Goal: Task Accomplishment & Management: Manage account settings

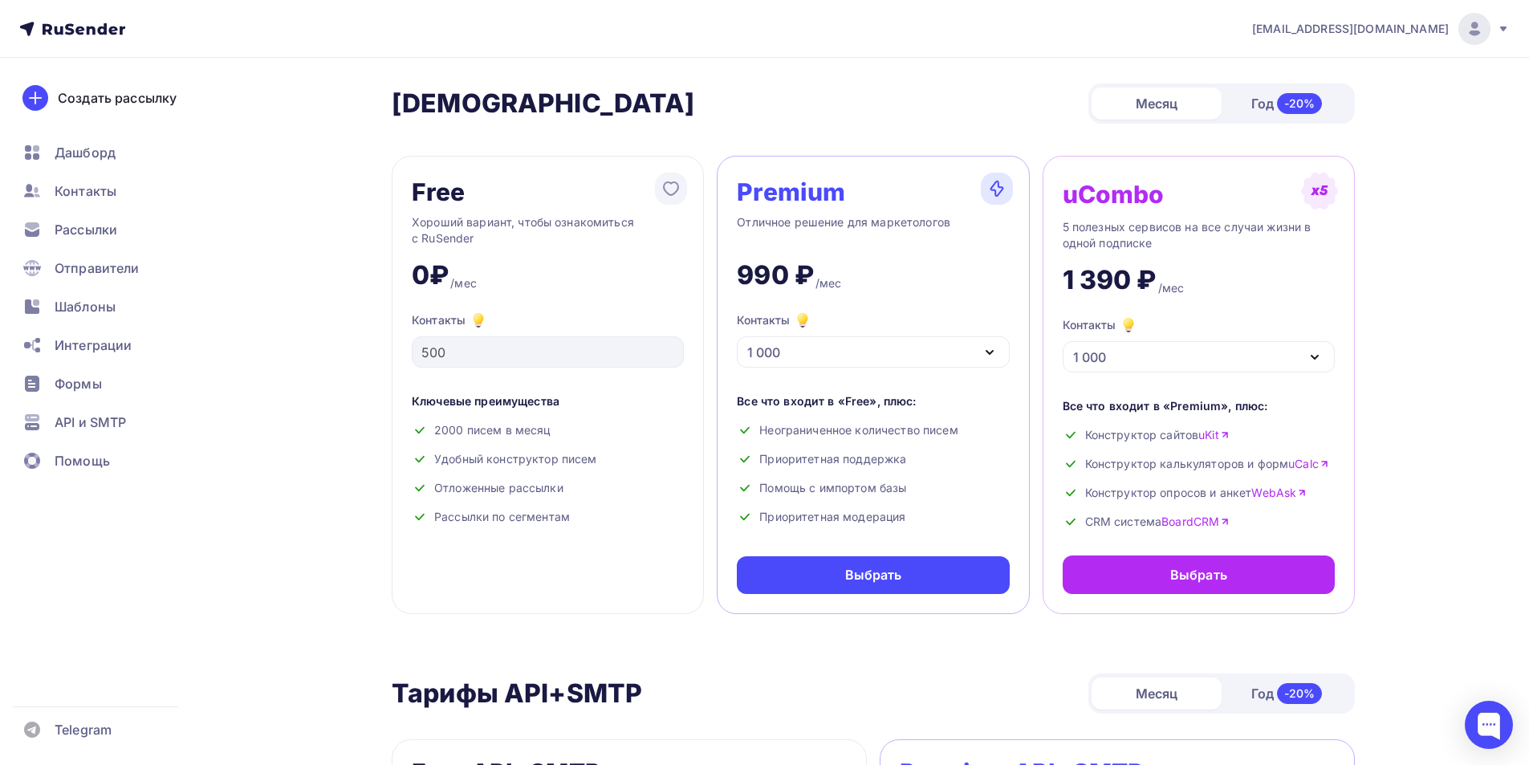
click at [1469, 21] on img at bounding box center [1474, 28] width 19 height 19
click at [1313, 81] on link "Аккаунт" at bounding box center [1366, 71] width 270 height 32
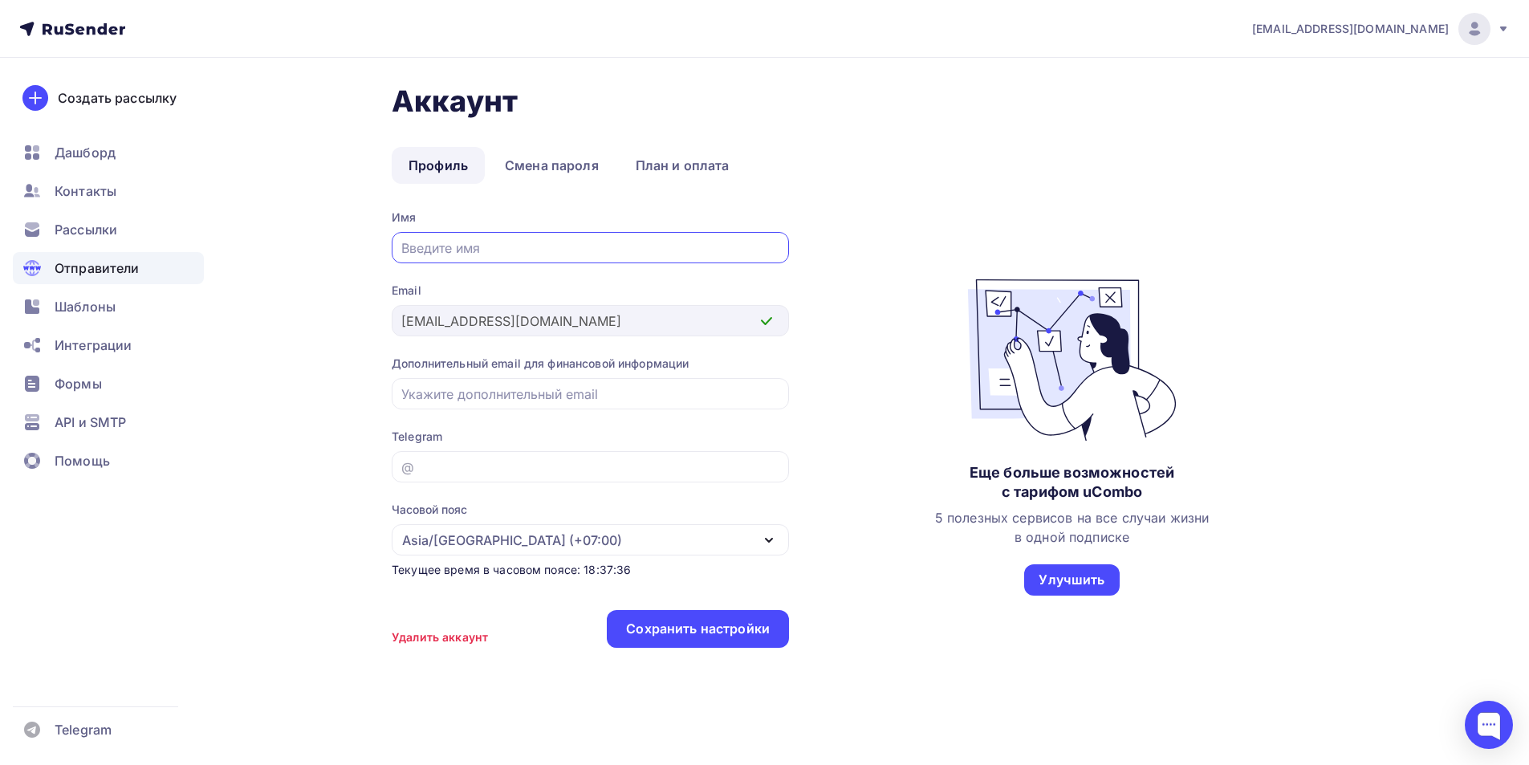
click at [123, 277] on span "Отправители" at bounding box center [97, 268] width 85 height 19
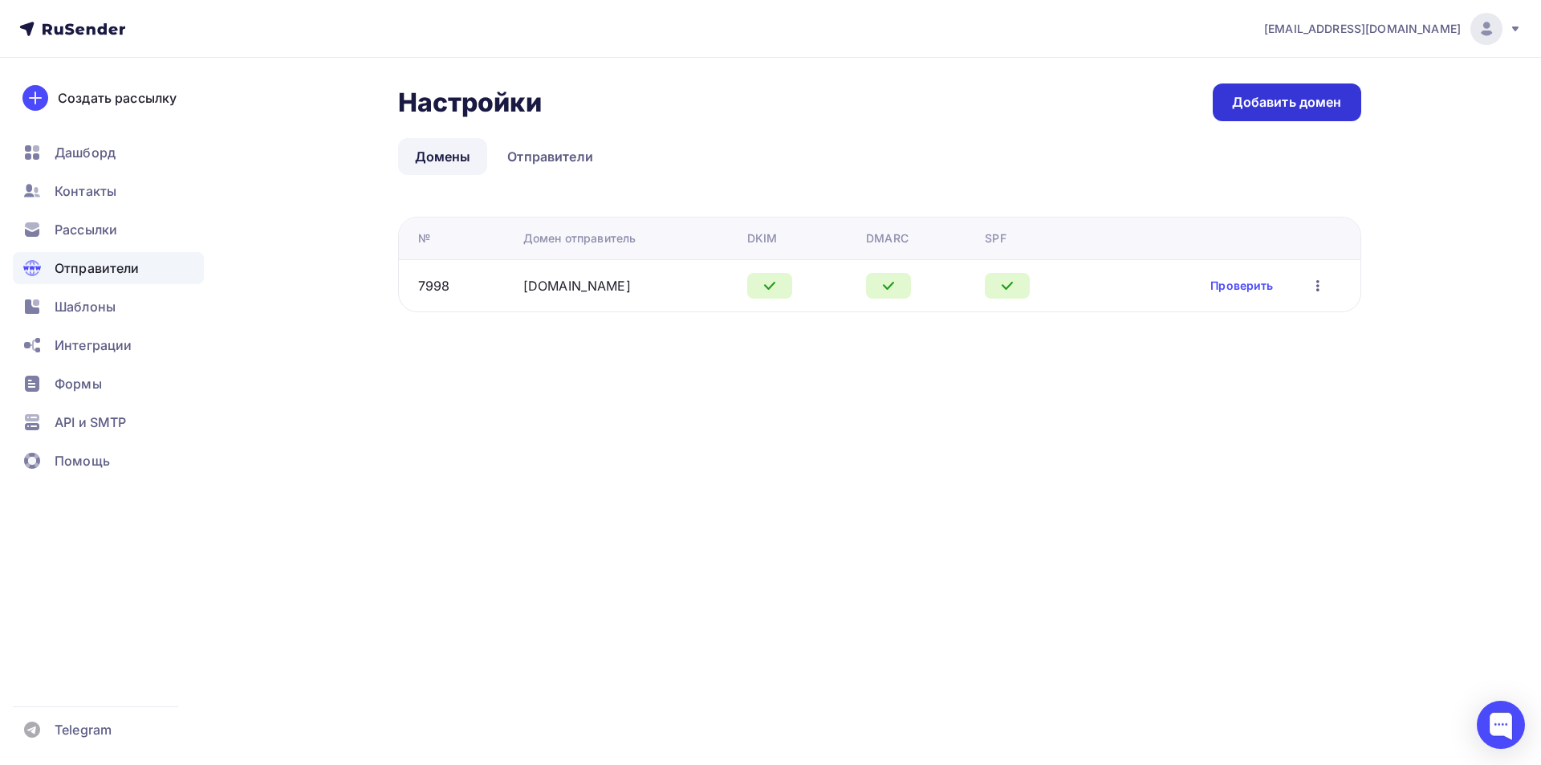
click at [1268, 97] on div "Добавить домен" at bounding box center [1287, 102] width 110 height 18
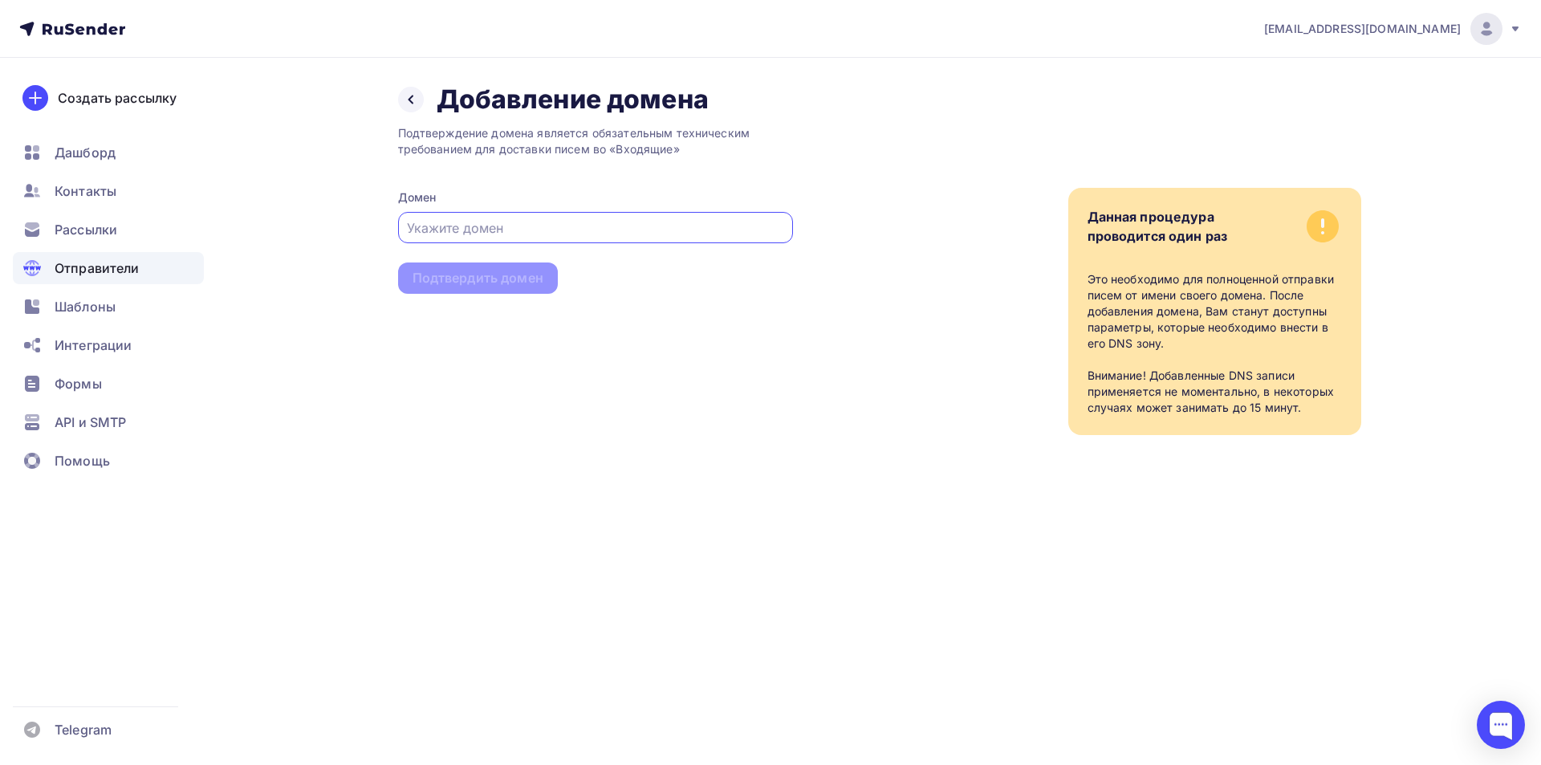
click at [494, 222] on input "text" at bounding box center [595, 227] width 377 height 19
type input "[DOMAIN_NAME]"
click at [465, 303] on div "Подтверждение домена является обязательным техническим требованием для доставки…" at bounding box center [595, 276] width 395 height 320
click at [470, 290] on div "Подтвердить домен" at bounding box center [478, 278] width 160 height 31
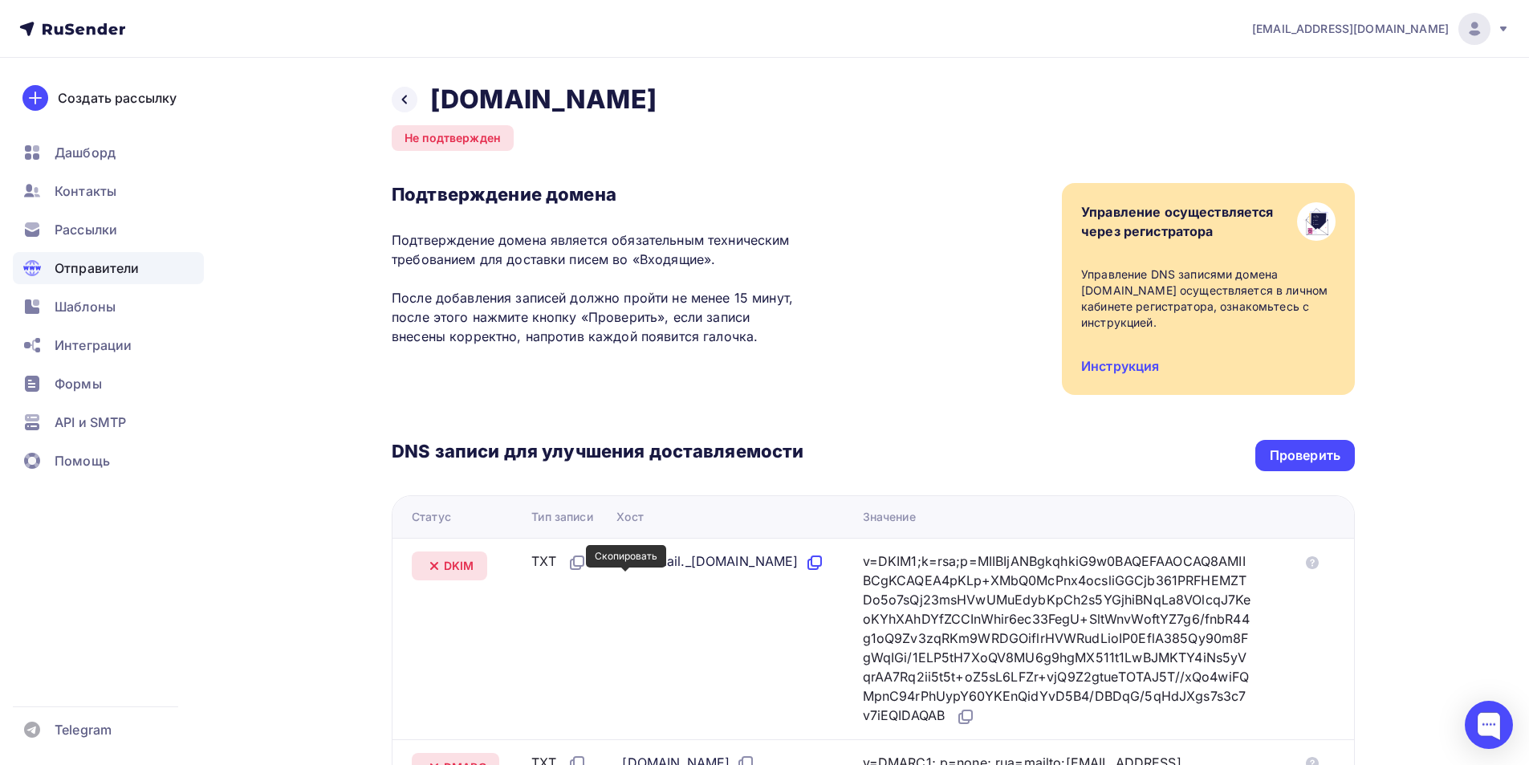
click at [808, 569] on icon at bounding box center [813, 565] width 10 height 10
click at [1305, 446] on div "Проверить" at bounding box center [1305, 455] width 71 height 18
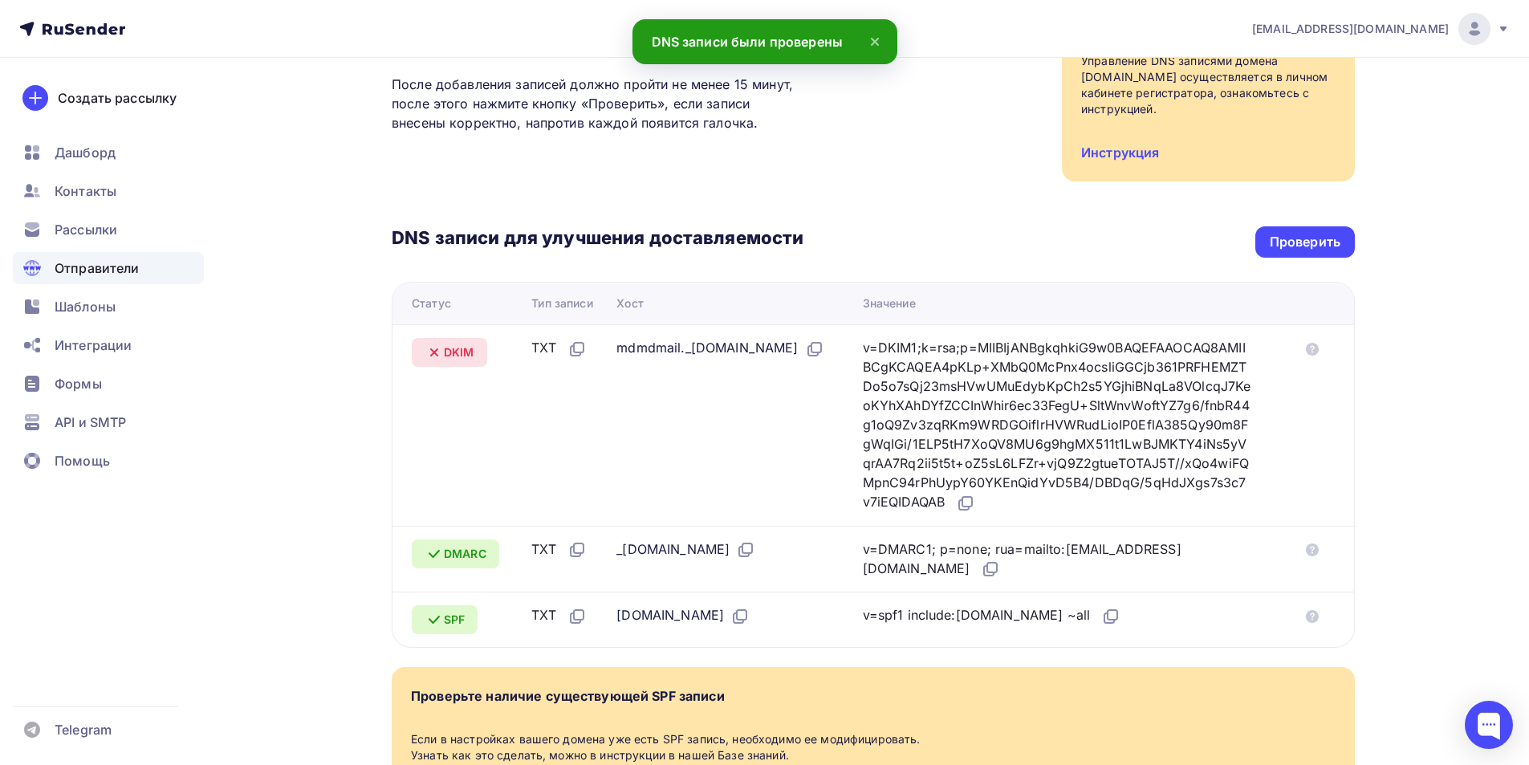
scroll to position [398, 0]
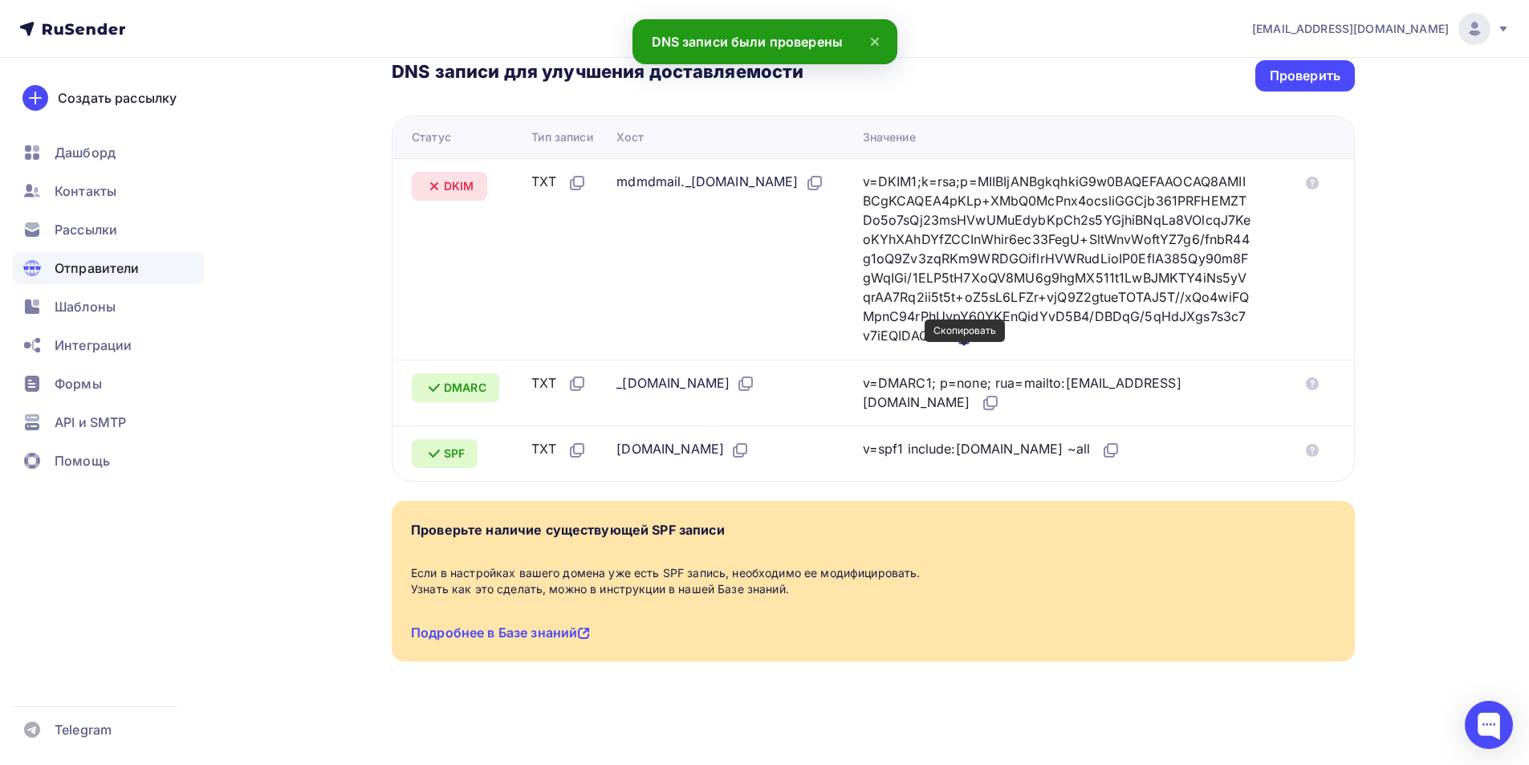
click at [963, 337] on icon at bounding box center [965, 337] width 19 height 19
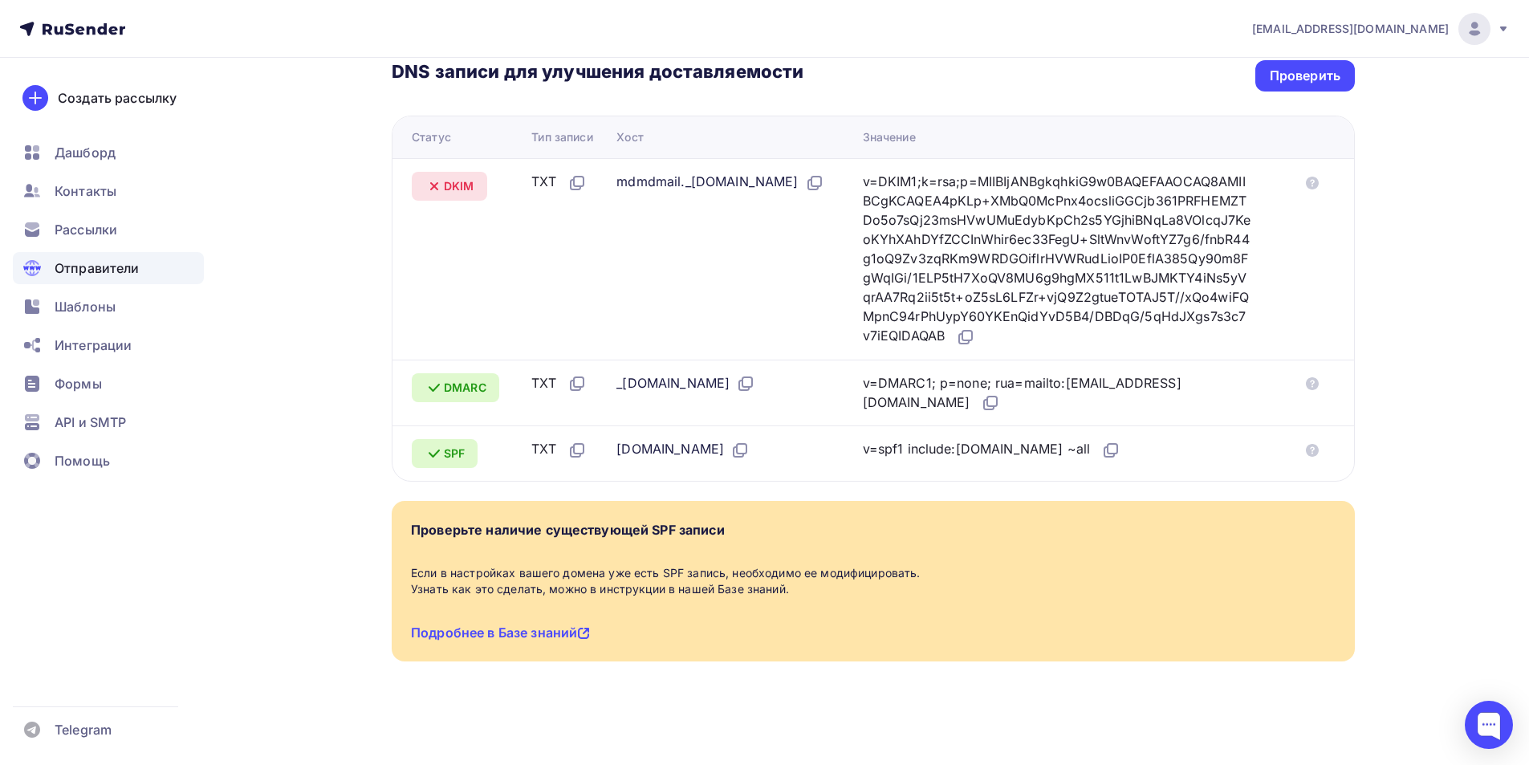
click at [645, 178] on div "mdmdmail._[DOMAIN_NAME]" at bounding box center [720, 182] width 207 height 21
click at [812, 183] on icon at bounding box center [817, 182] width 10 height 10
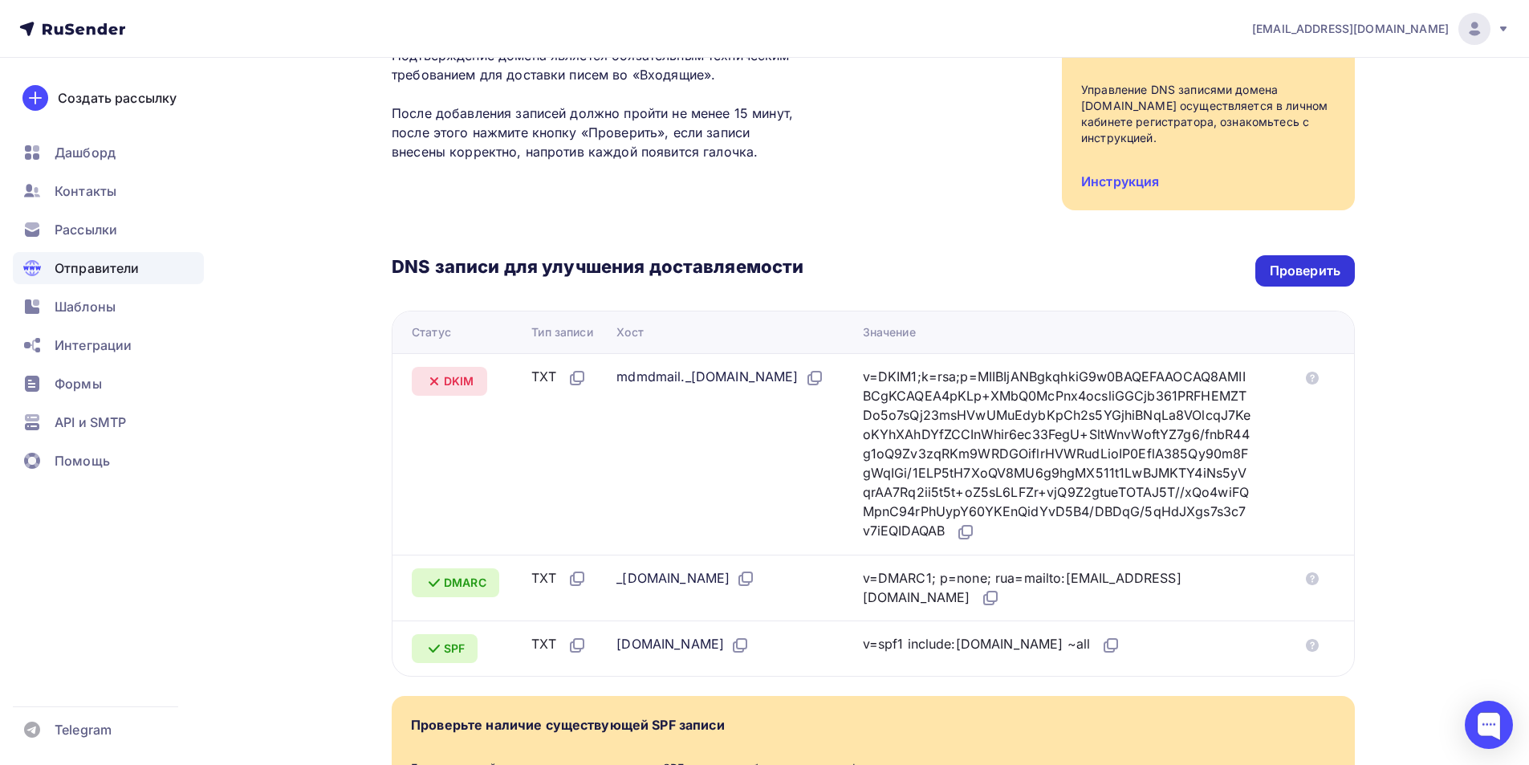
click at [1321, 272] on div "Проверить" at bounding box center [1305, 271] width 71 height 18
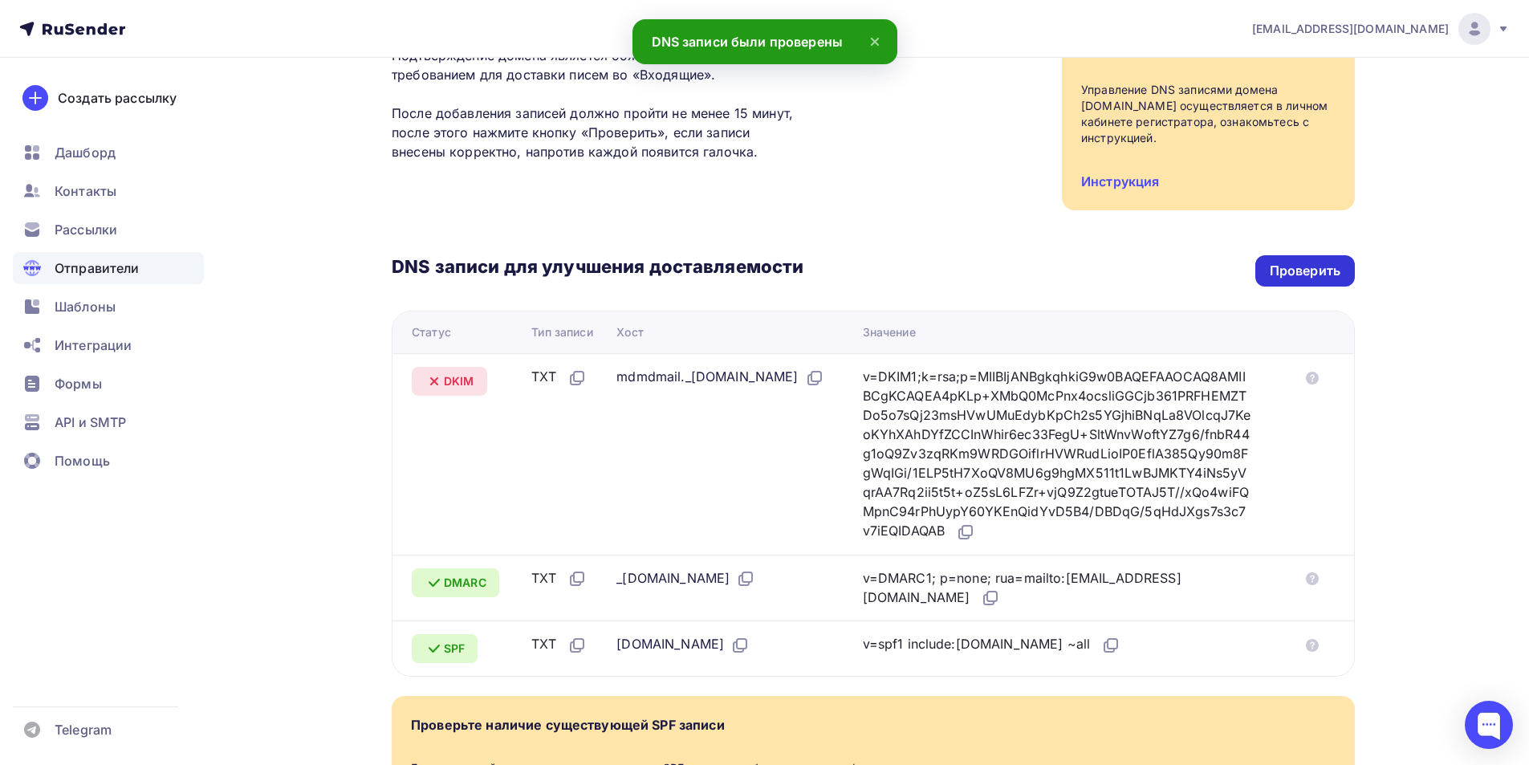
click at [1294, 280] on div "Проверить" at bounding box center [1306, 270] width 100 height 31
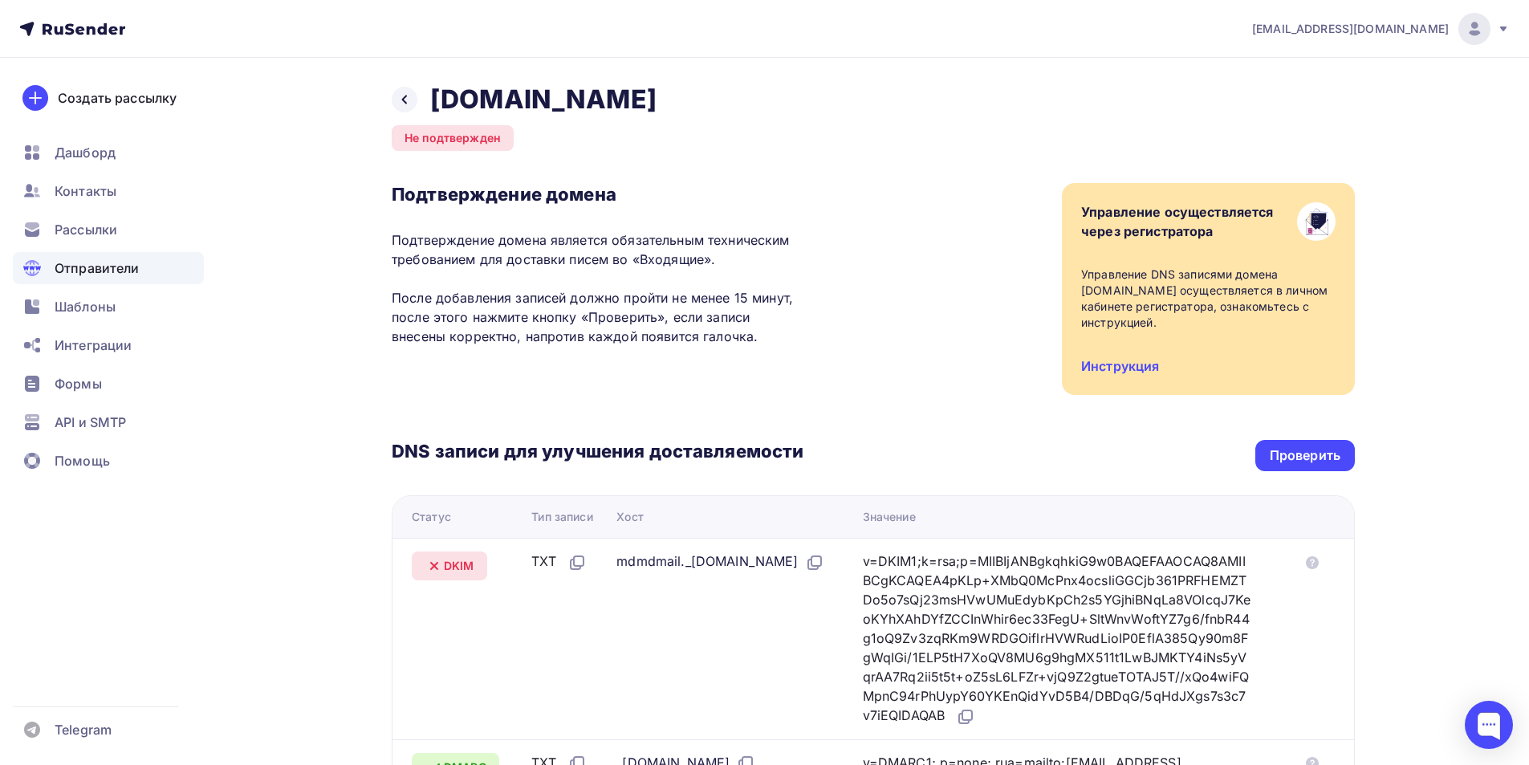
click at [1323, 434] on div "DNS записи для улучшения доставляемости Проверить Статус Тип записи Хост Значен…" at bounding box center [873, 628] width 963 height 466
click at [1313, 447] on div "Проверить" at bounding box center [1305, 455] width 71 height 18
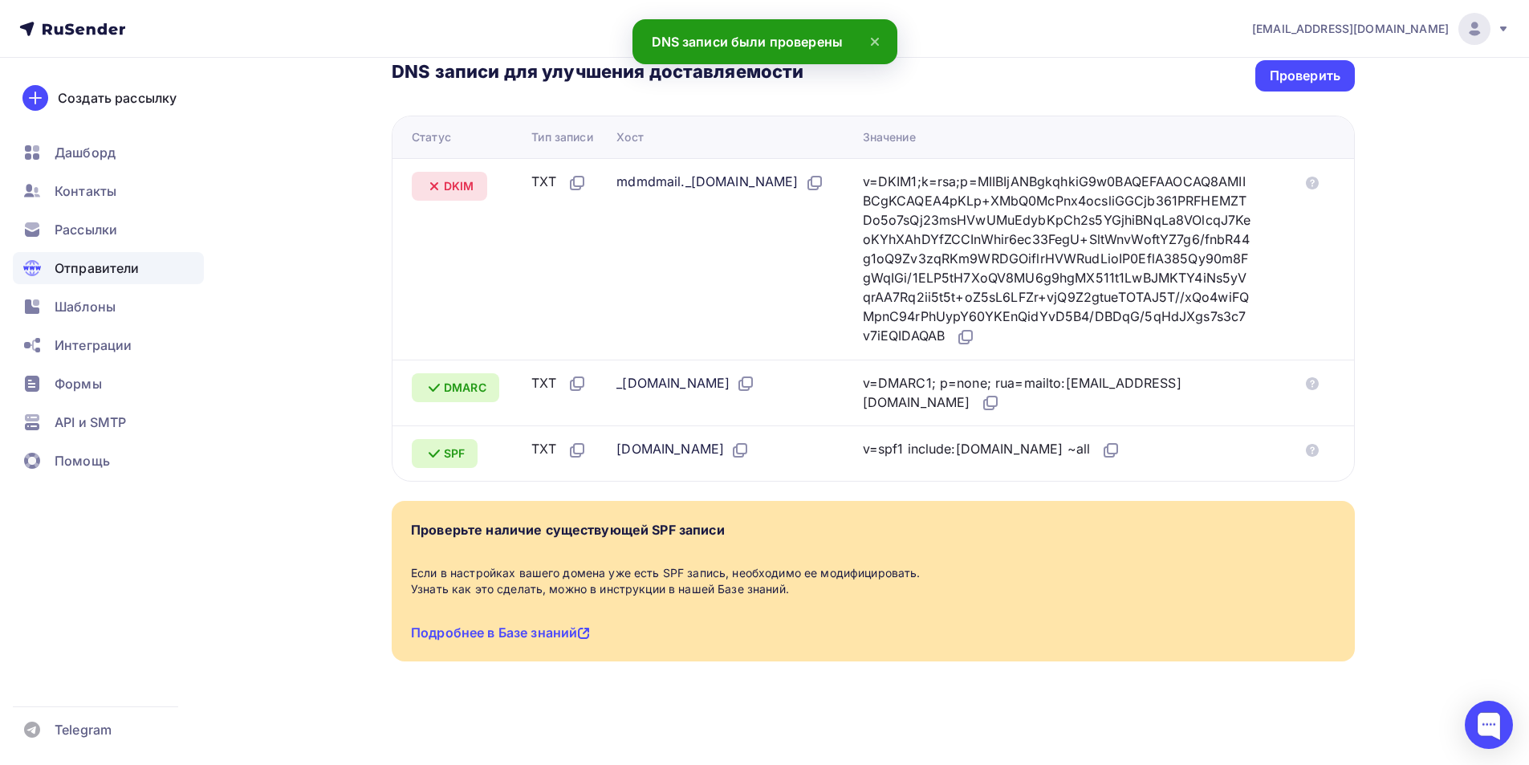
scroll to position [185, 0]
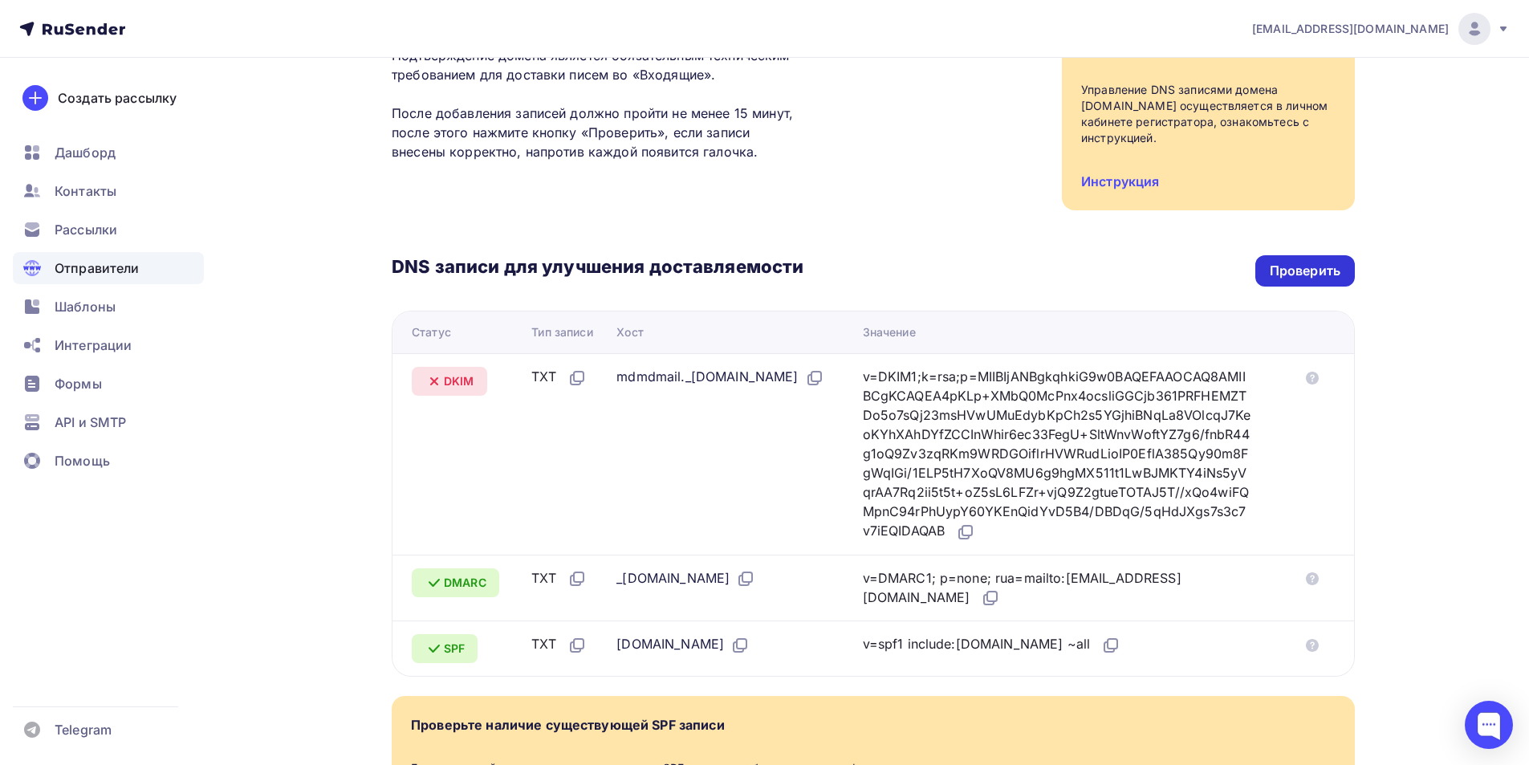
click at [1284, 257] on div "Проверить" at bounding box center [1306, 270] width 100 height 31
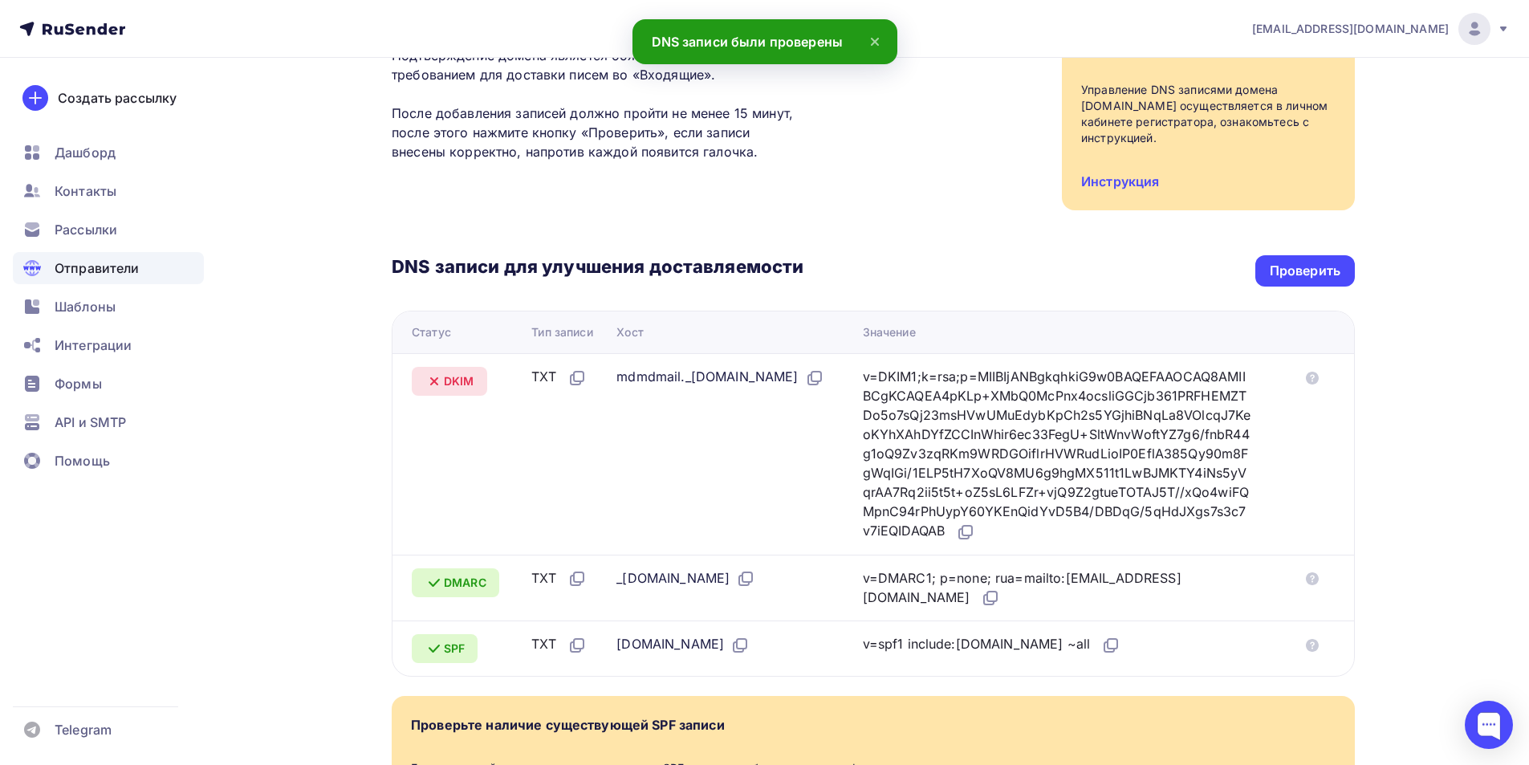
click at [1039, 181] on div "Подтверждение домена Подтверждение домена является обязательным техническим тре…" at bounding box center [873, 104] width 963 height 212
drag, startPoint x: 1313, startPoint y: 259, endPoint x: 1310, endPoint y: 275, distance: 15.4
click at [1310, 272] on div "Проверить" at bounding box center [1306, 270] width 100 height 31
click at [1310, 277] on div "Проверить" at bounding box center [1305, 271] width 71 height 18
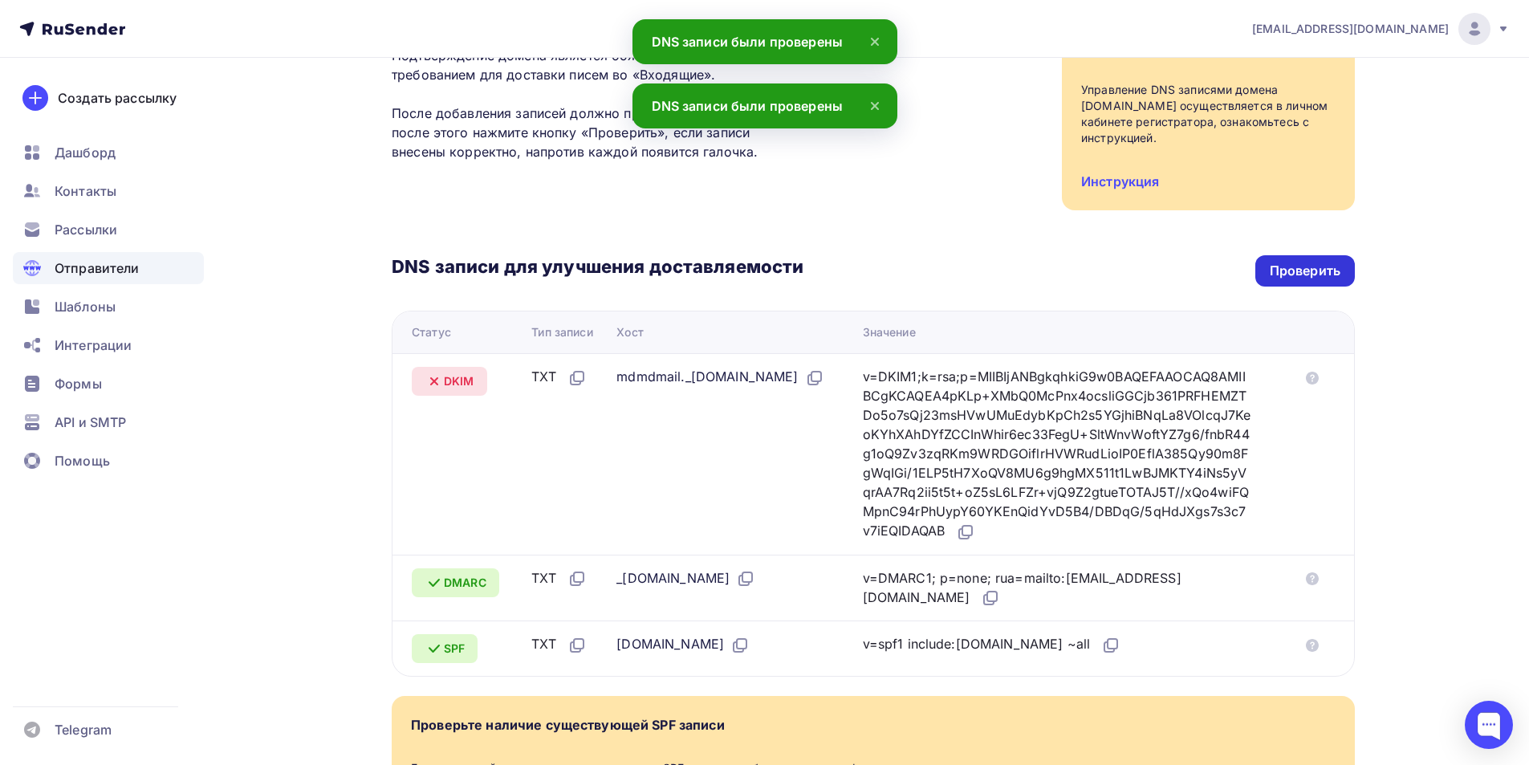
click at [1310, 277] on div "Проверить" at bounding box center [1305, 271] width 71 height 18
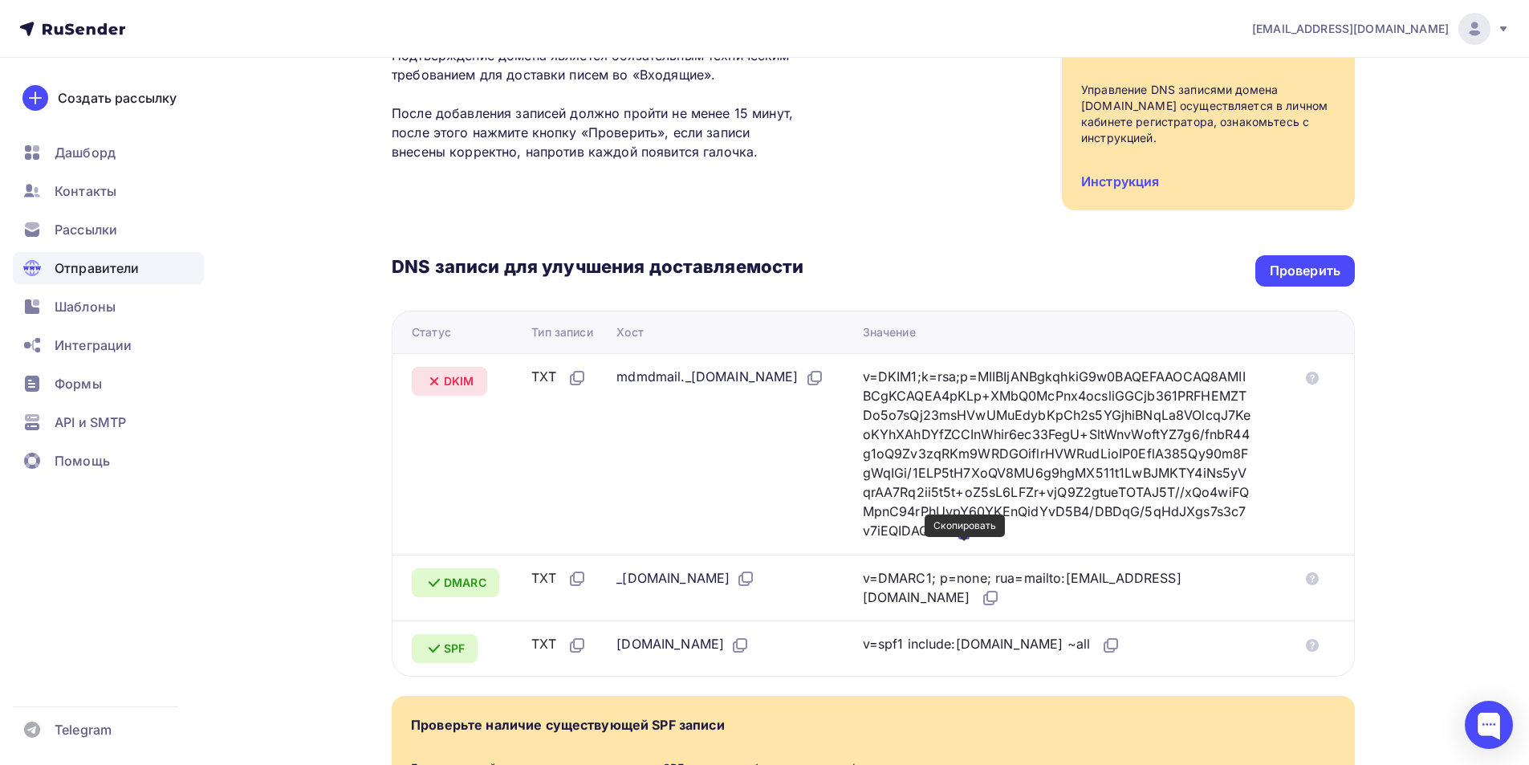
click at [958, 542] on icon at bounding box center [965, 532] width 19 height 19
click at [1341, 265] on div "Проверить" at bounding box center [1306, 270] width 100 height 31
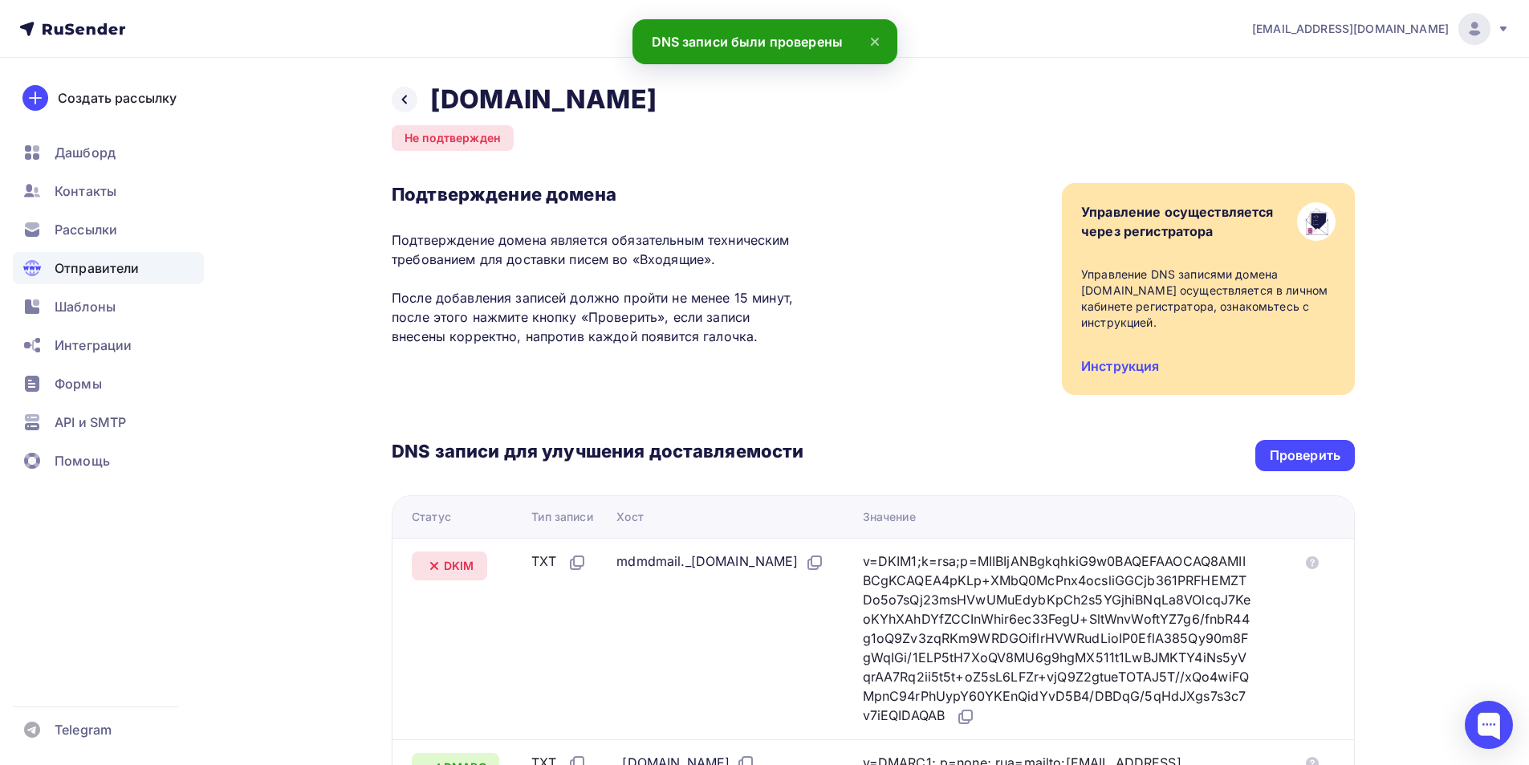
click at [417, 100] on div "Назад mailservicesender.com" at bounding box center [524, 99] width 265 height 32
click at [402, 100] on icon at bounding box center [404, 99] width 13 height 13
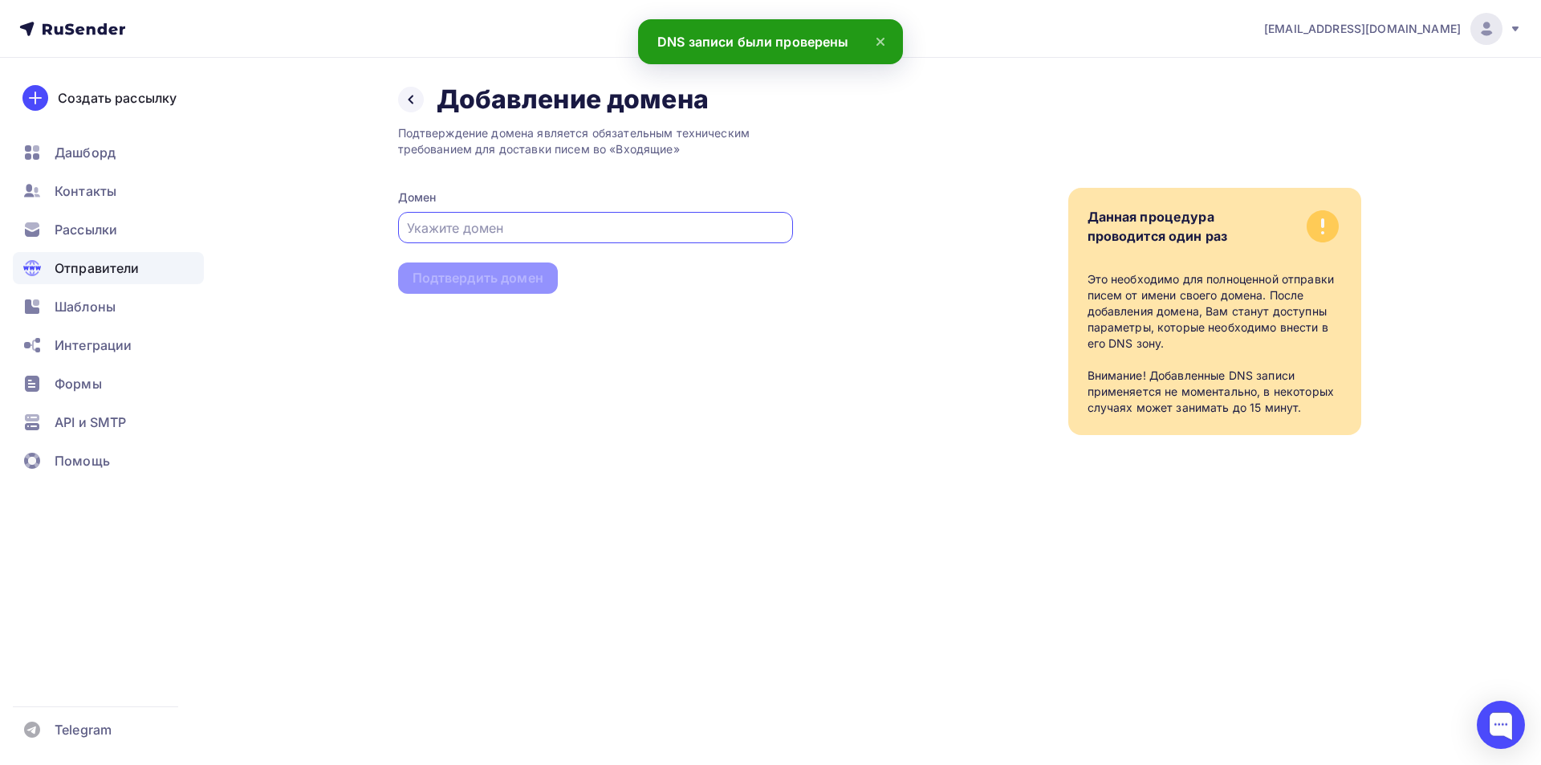
click at [512, 223] on input "text" at bounding box center [595, 227] width 377 height 19
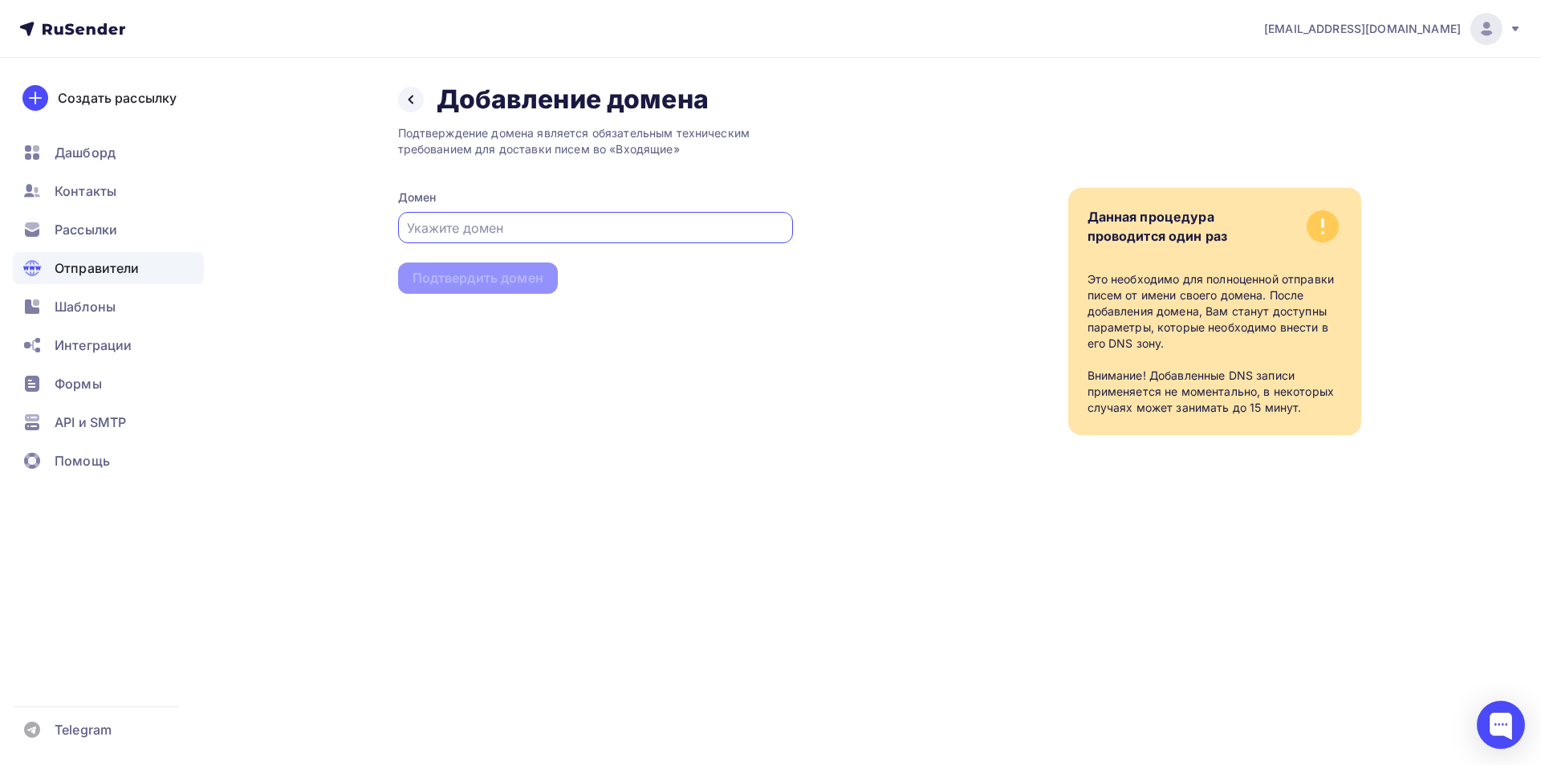
paste input "[DOMAIN_NAME]"
type input "[DOMAIN_NAME]"
click at [473, 275] on div "Подтвердить домен" at bounding box center [478, 278] width 131 height 18
click at [523, 272] on div "Подтвердить домен" at bounding box center [478, 278] width 131 height 18
click at [415, 96] on icon at bounding box center [411, 99] width 13 height 13
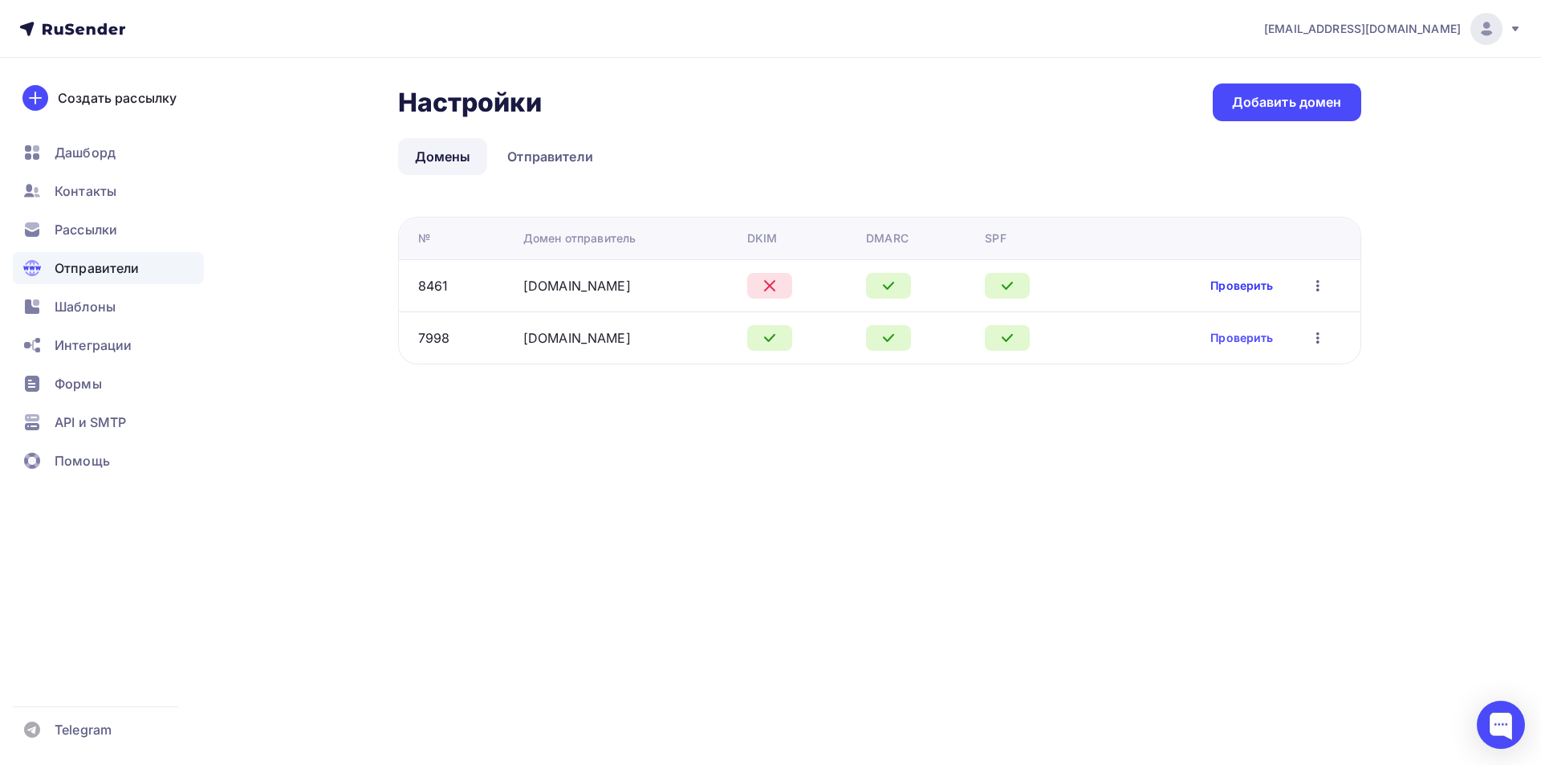
click at [1250, 287] on link "Проверить" at bounding box center [1242, 286] width 63 height 16
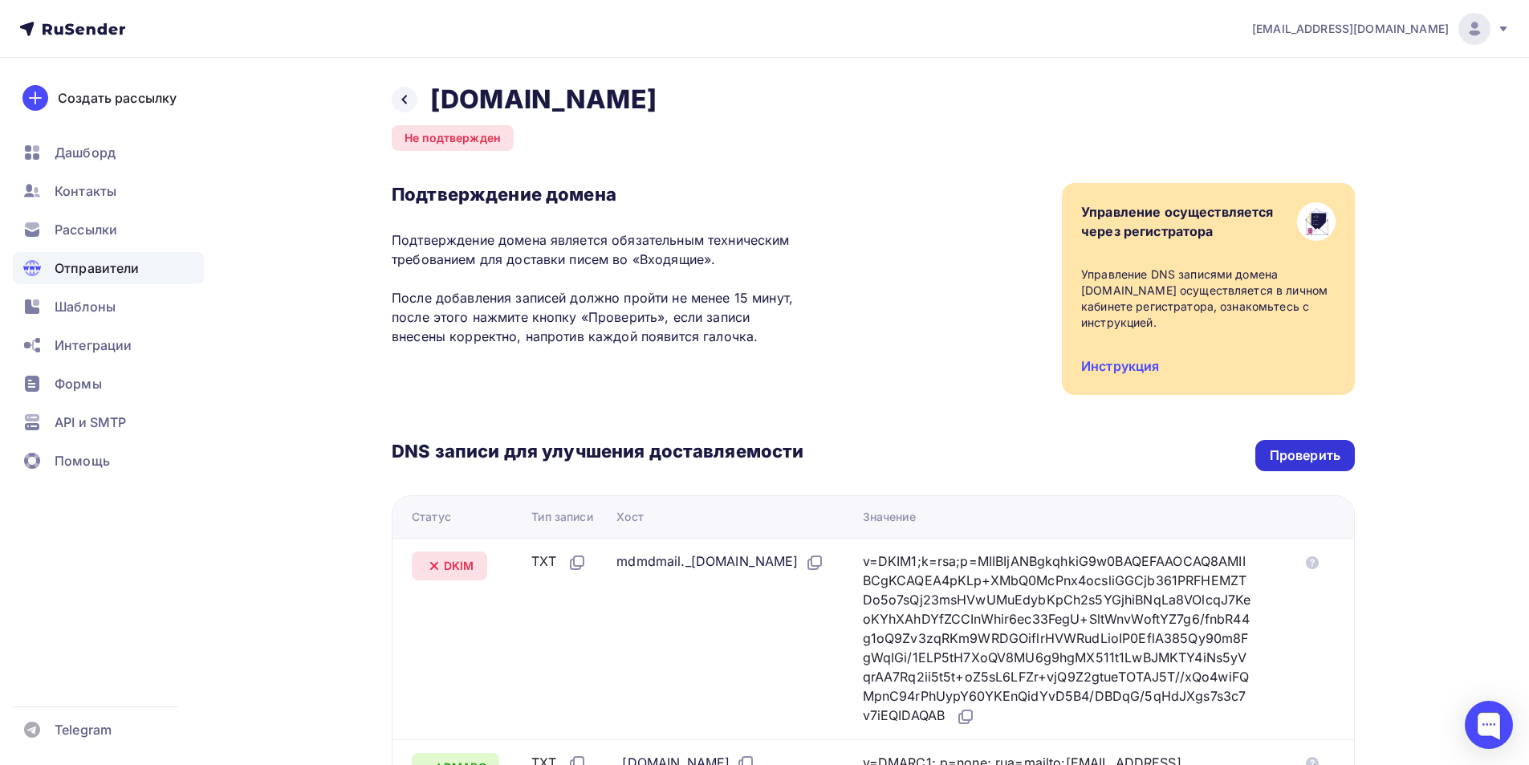
click at [1321, 451] on div "Проверить" at bounding box center [1305, 455] width 71 height 18
click at [1295, 451] on div "Проверить" at bounding box center [1305, 455] width 71 height 18
click at [1305, 443] on div "Проверить" at bounding box center [1306, 455] width 100 height 31
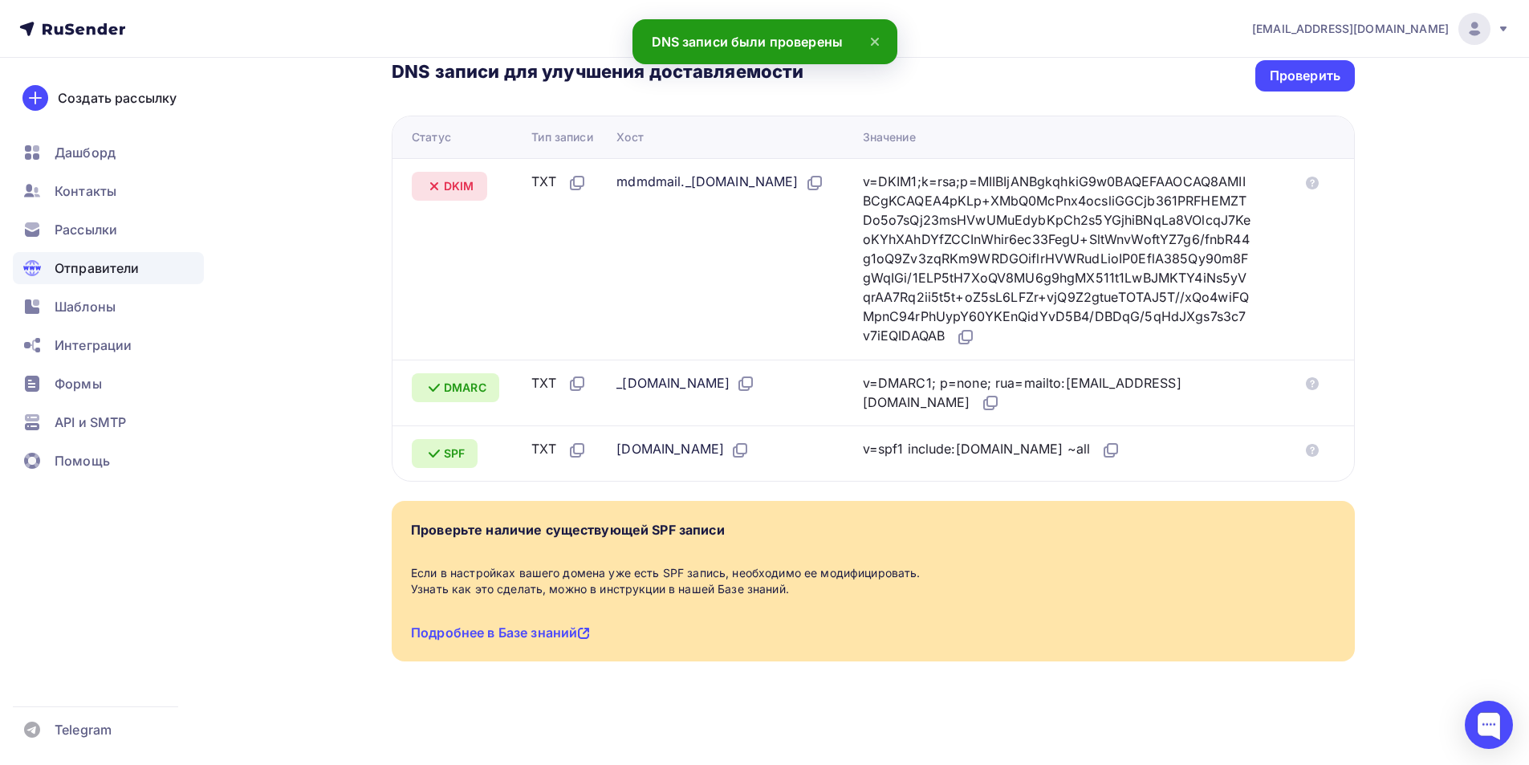
scroll to position [185, 0]
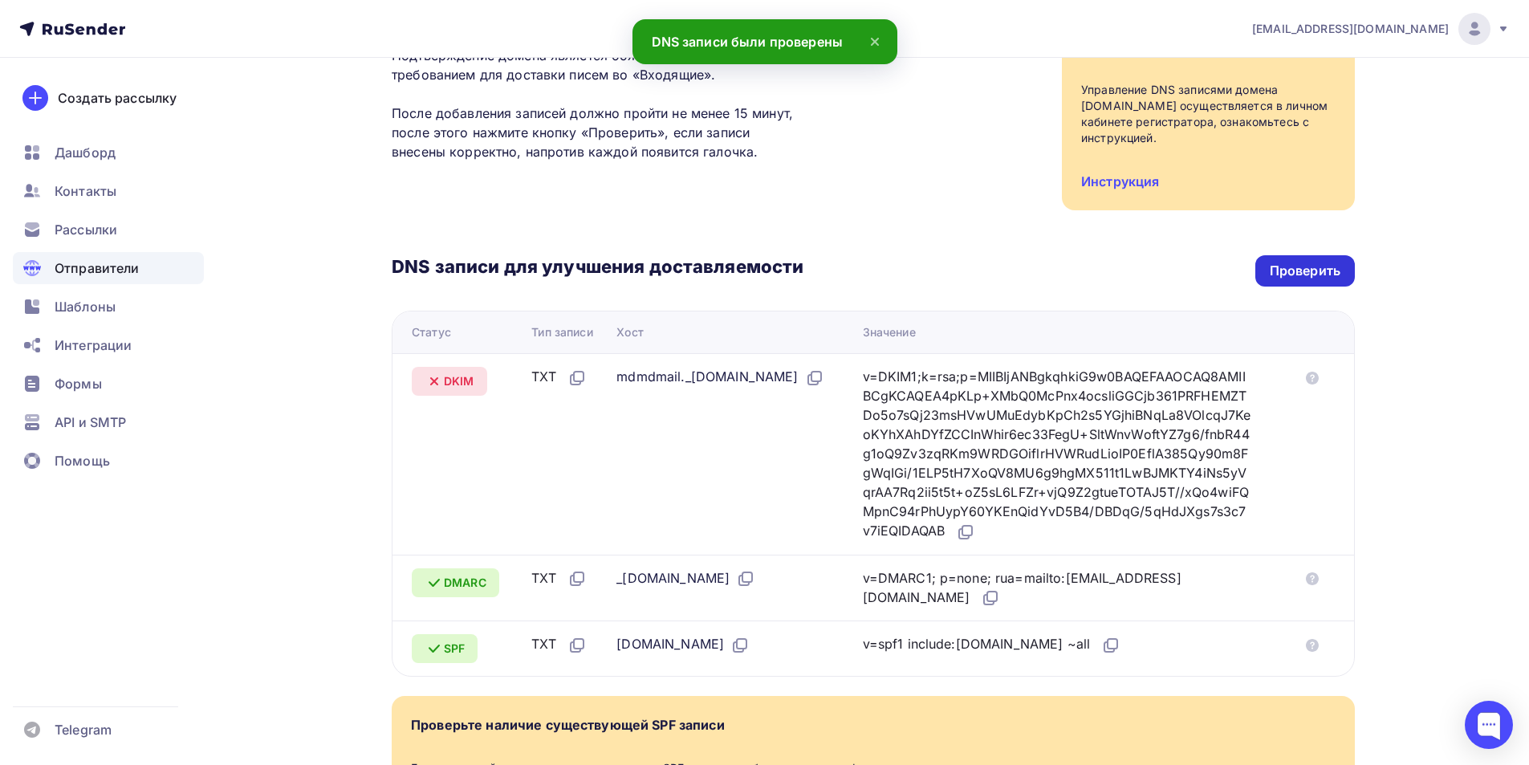
click at [1308, 269] on div "Проверить" at bounding box center [1305, 271] width 71 height 18
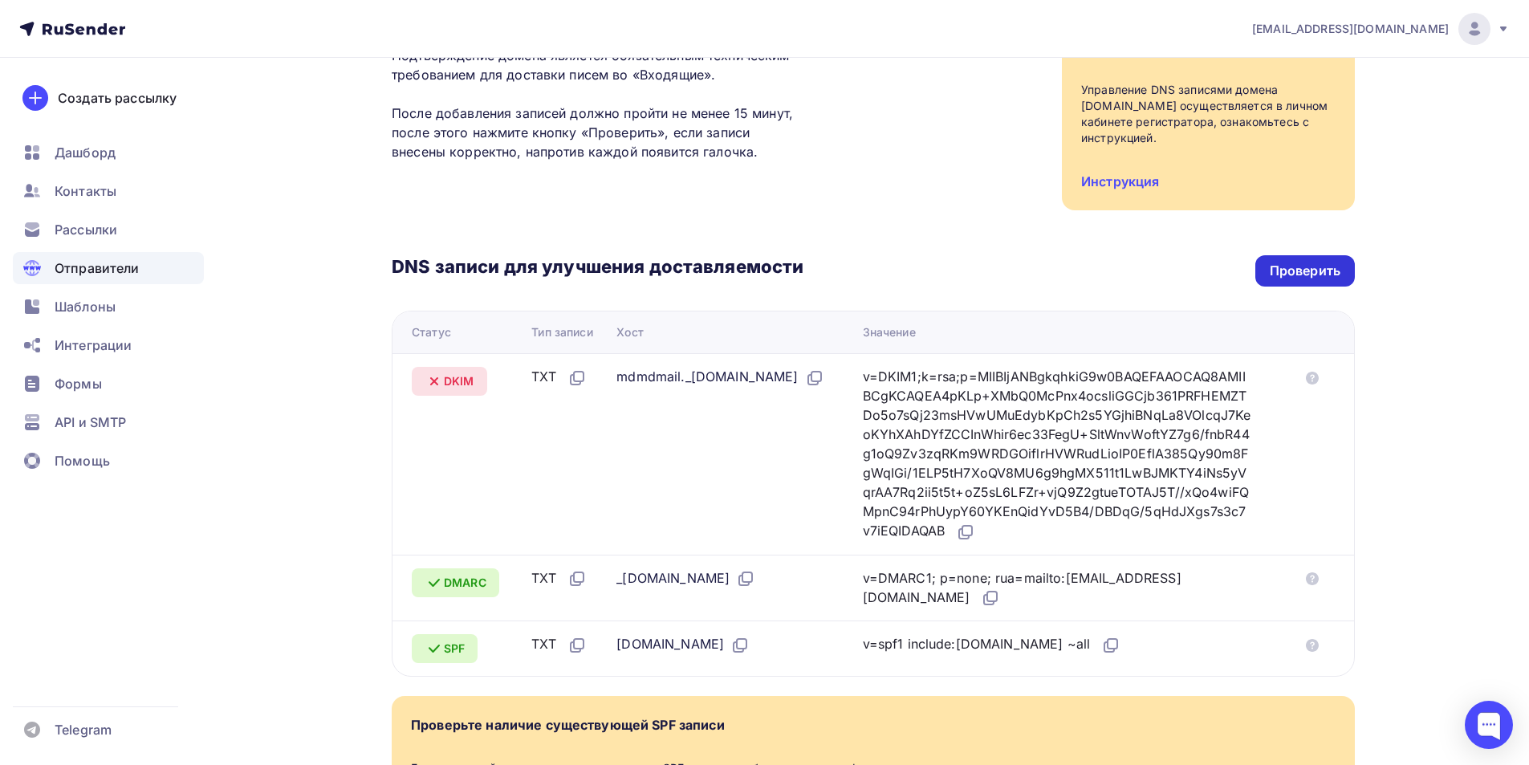
click at [1297, 263] on div "Проверить" at bounding box center [1305, 271] width 71 height 18
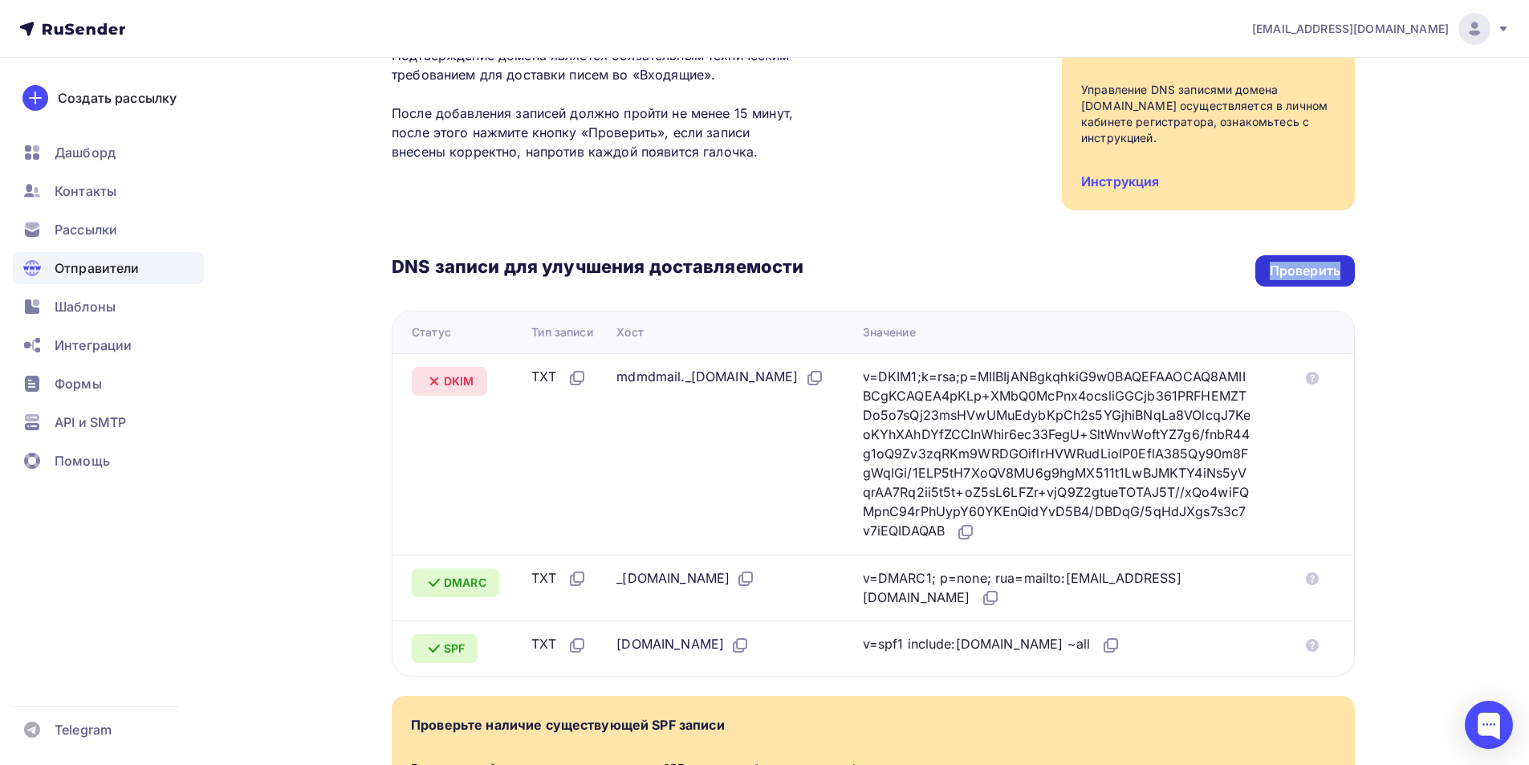
click at [1297, 263] on div "Проверить" at bounding box center [1305, 271] width 71 height 18
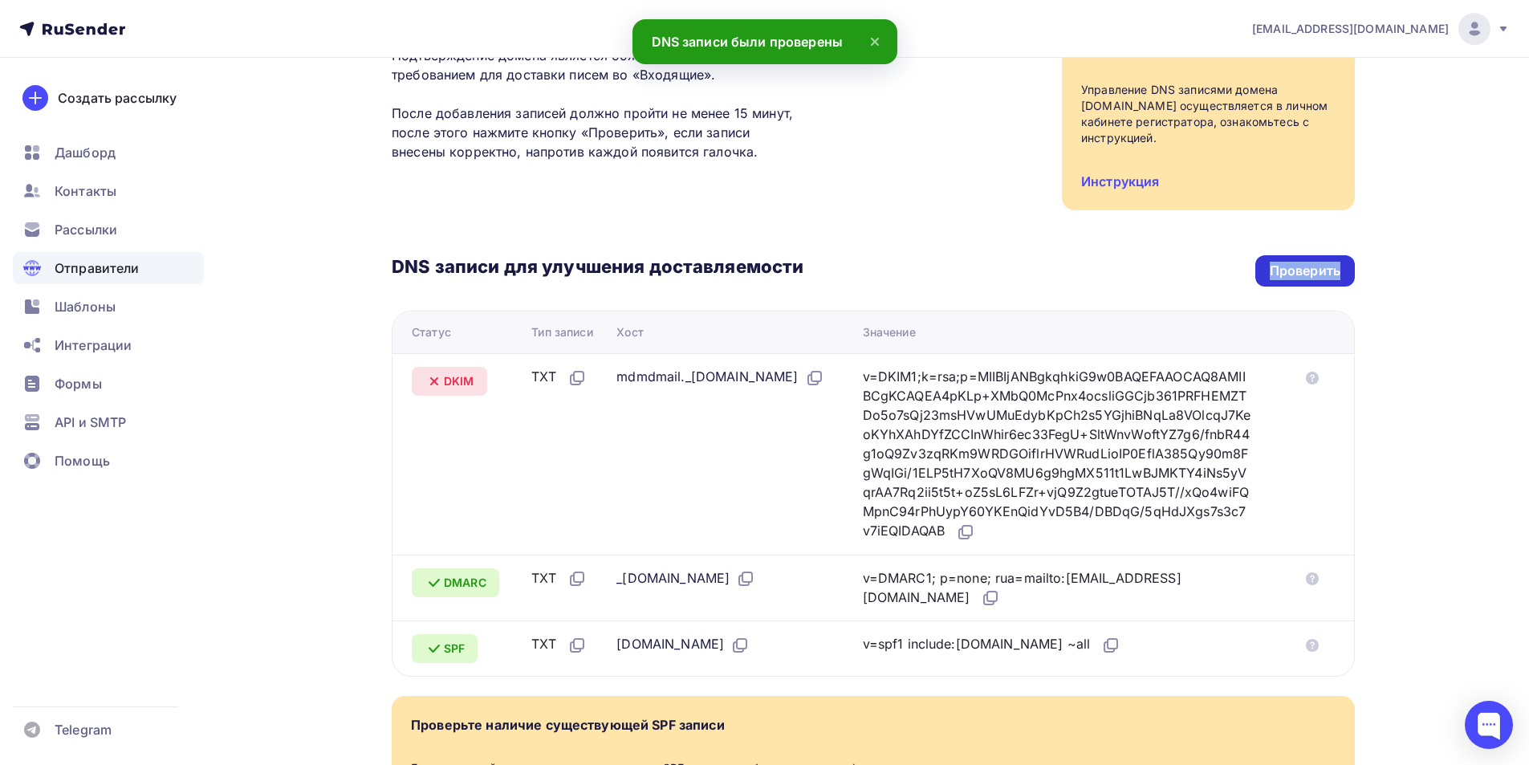
click at [1297, 263] on div "Проверить" at bounding box center [1305, 271] width 71 height 18
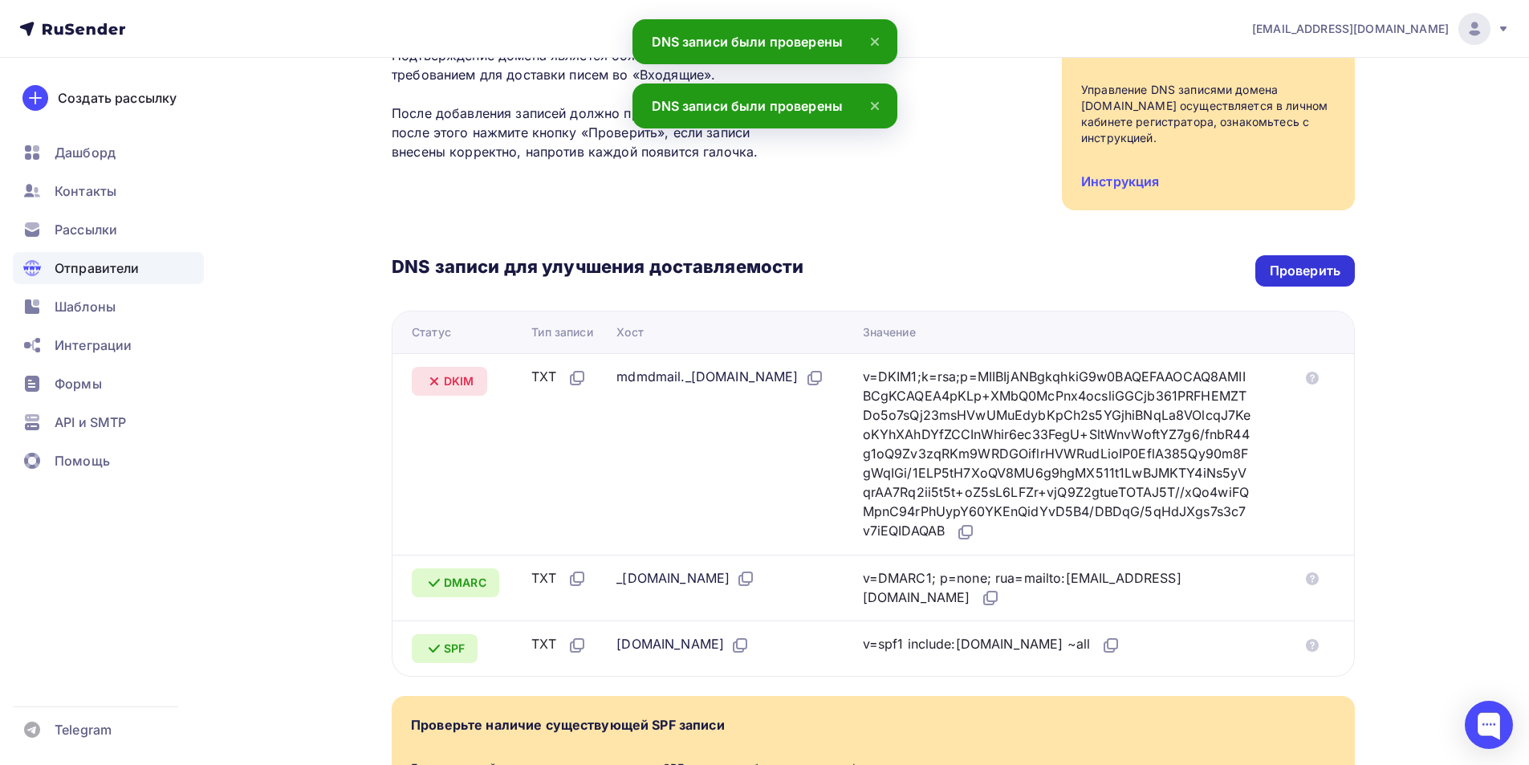
click at [1297, 263] on div "Проверить" at bounding box center [1305, 271] width 71 height 18
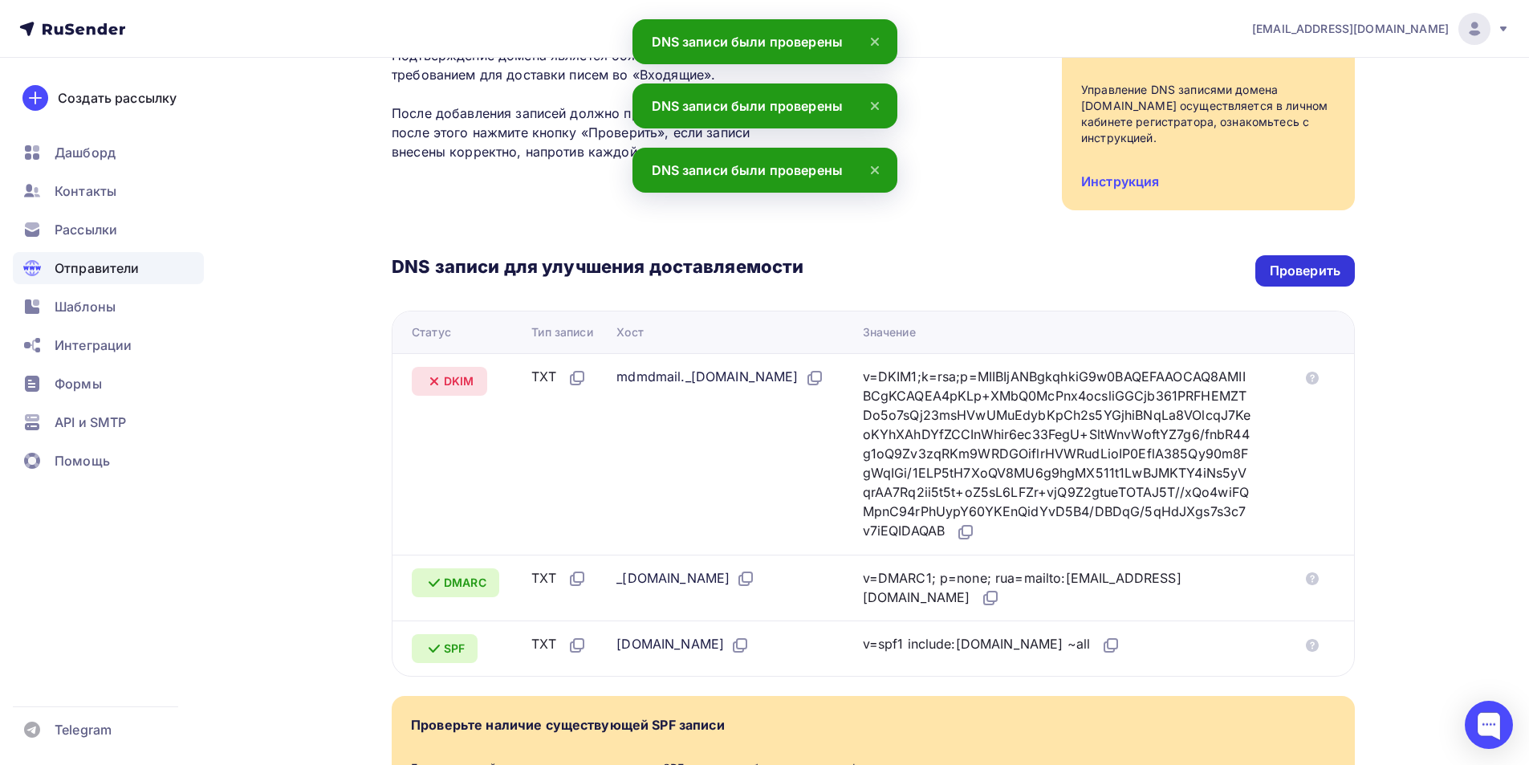
click at [1297, 263] on div "Проверить" at bounding box center [1305, 271] width 71 height 18
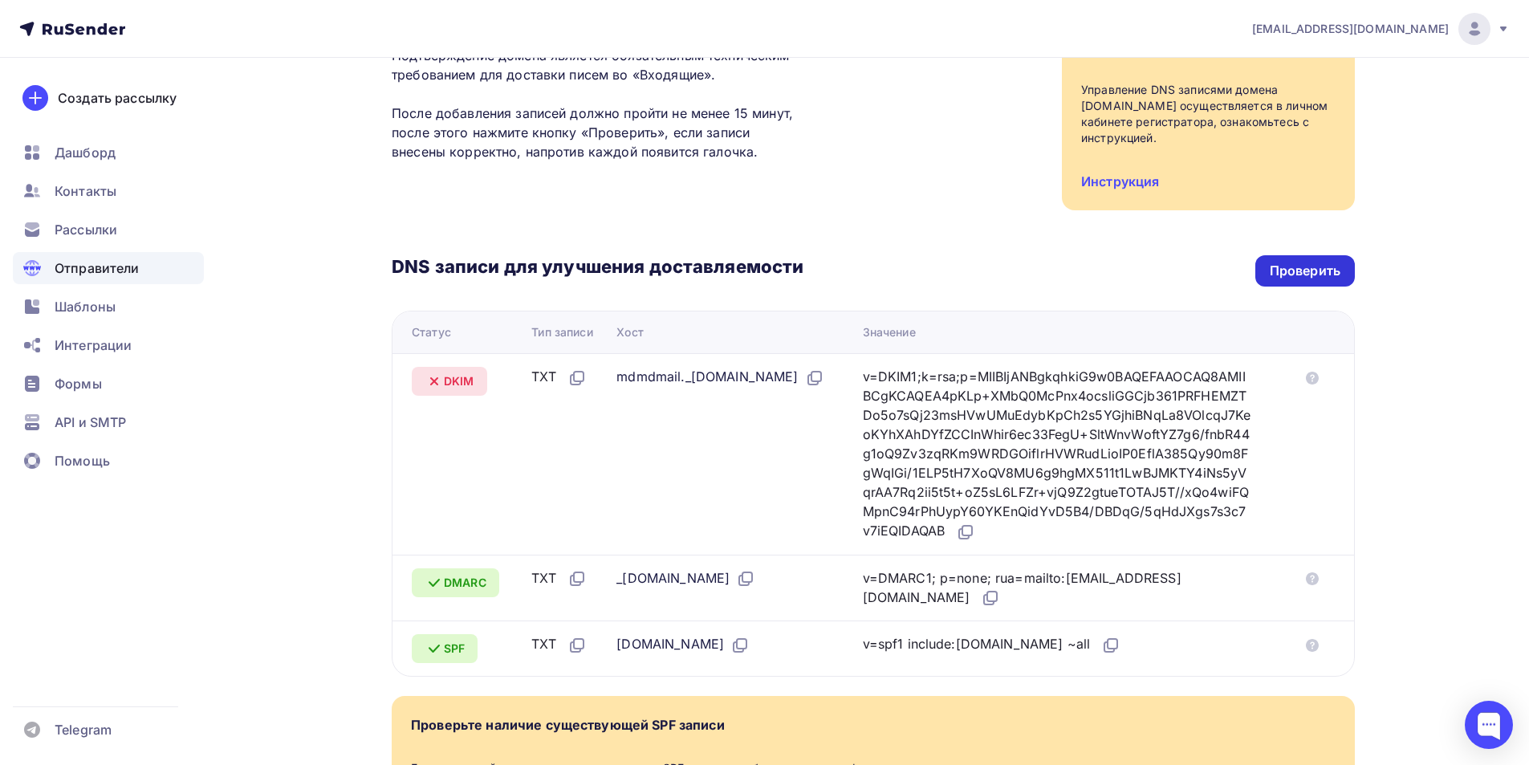
click at [1302, 275] on div "Проверить" at bounding box center [1305, 271] width 71 height 18
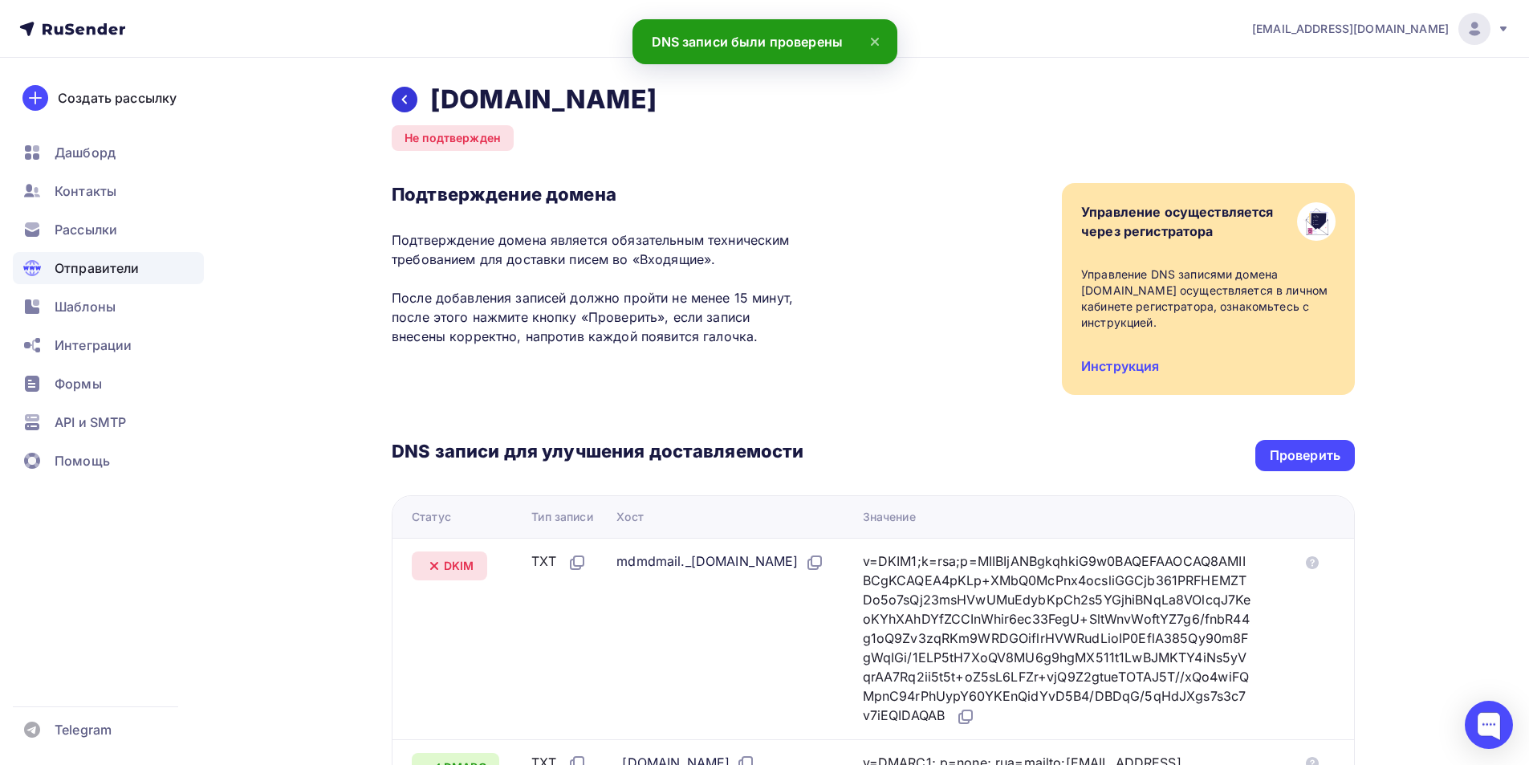
click at [394, 94] on div at bounding box center [405, 100] width 26 height 26
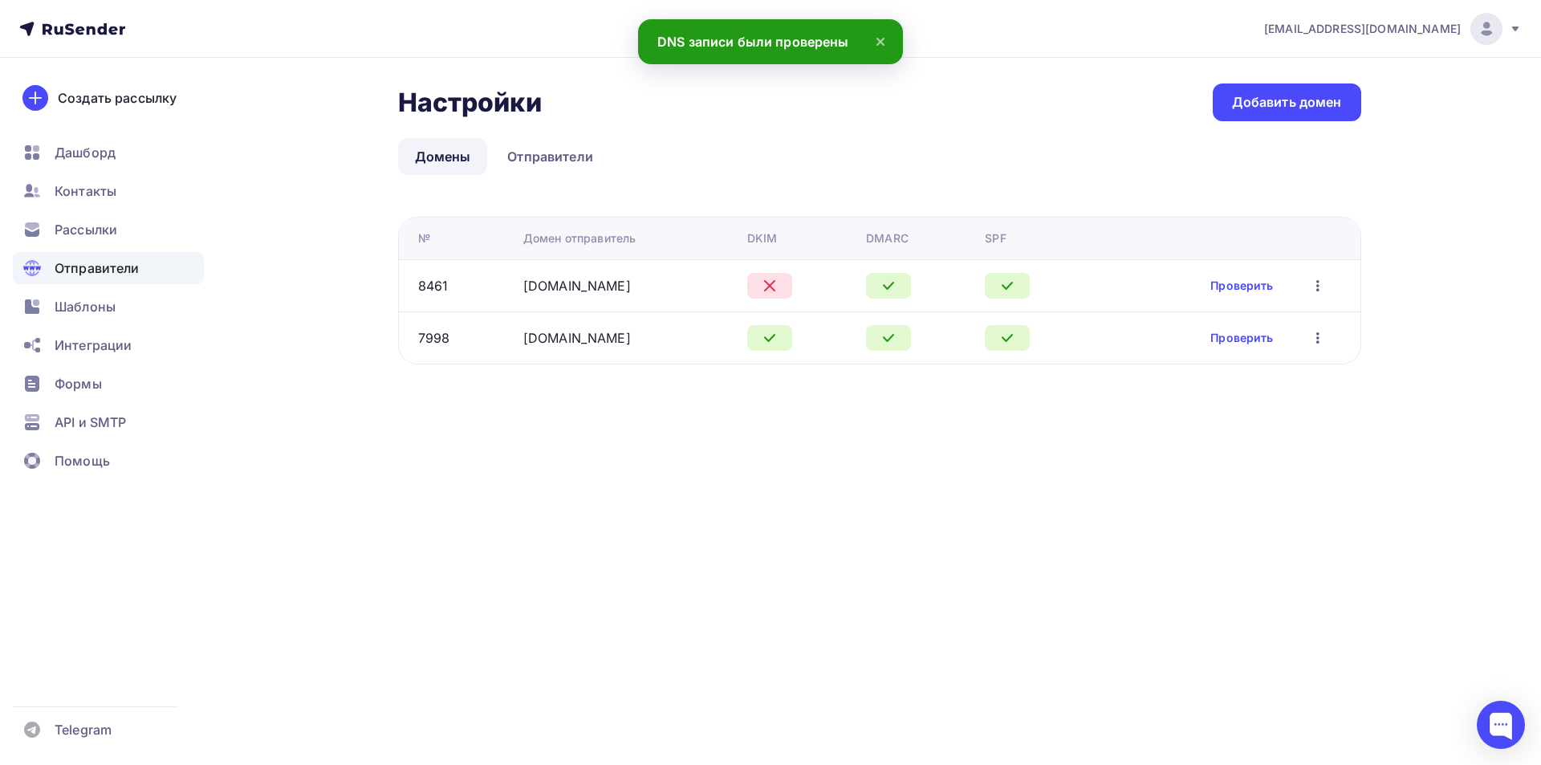
click at [792, 292] on div at bounding box center [769, 286] width 45 height 26
click at [775, 287] on icon at bounding box center [770, 286] width 10 height 10
click at [1240, 275] on td "Проверить Редактировать Удалить" at bounding box center [1228, 285] width 263 height 52
click at [1240, 282] on link "Проверить" at bounding box center [1242, 286] width 63 height 16
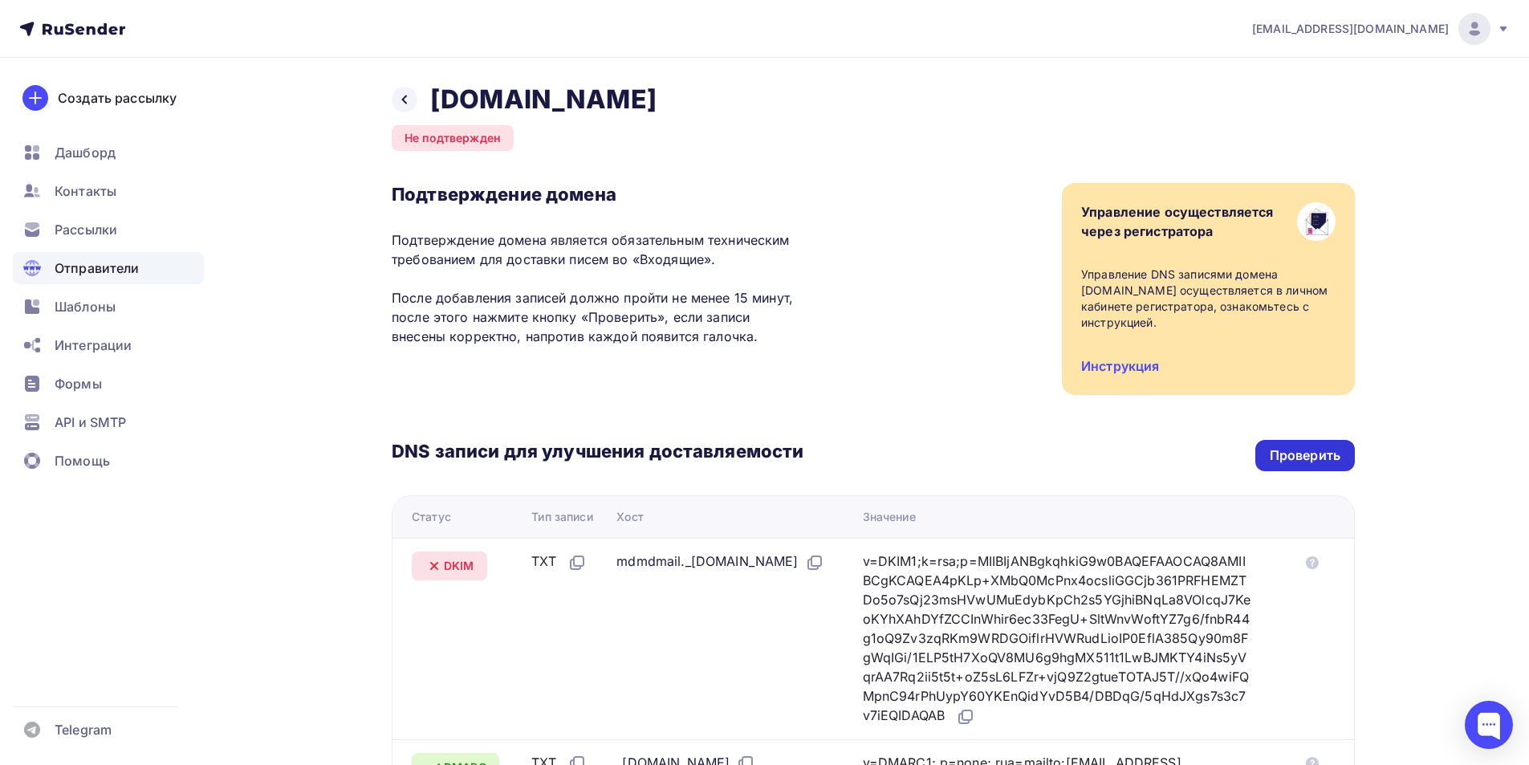
click at [1331, 459] on div "Проверить" at bounding box center [1305, 455] width 71 height 18
click at [402, 99] on icon at bounding box center [404, 100] width 5 height 9
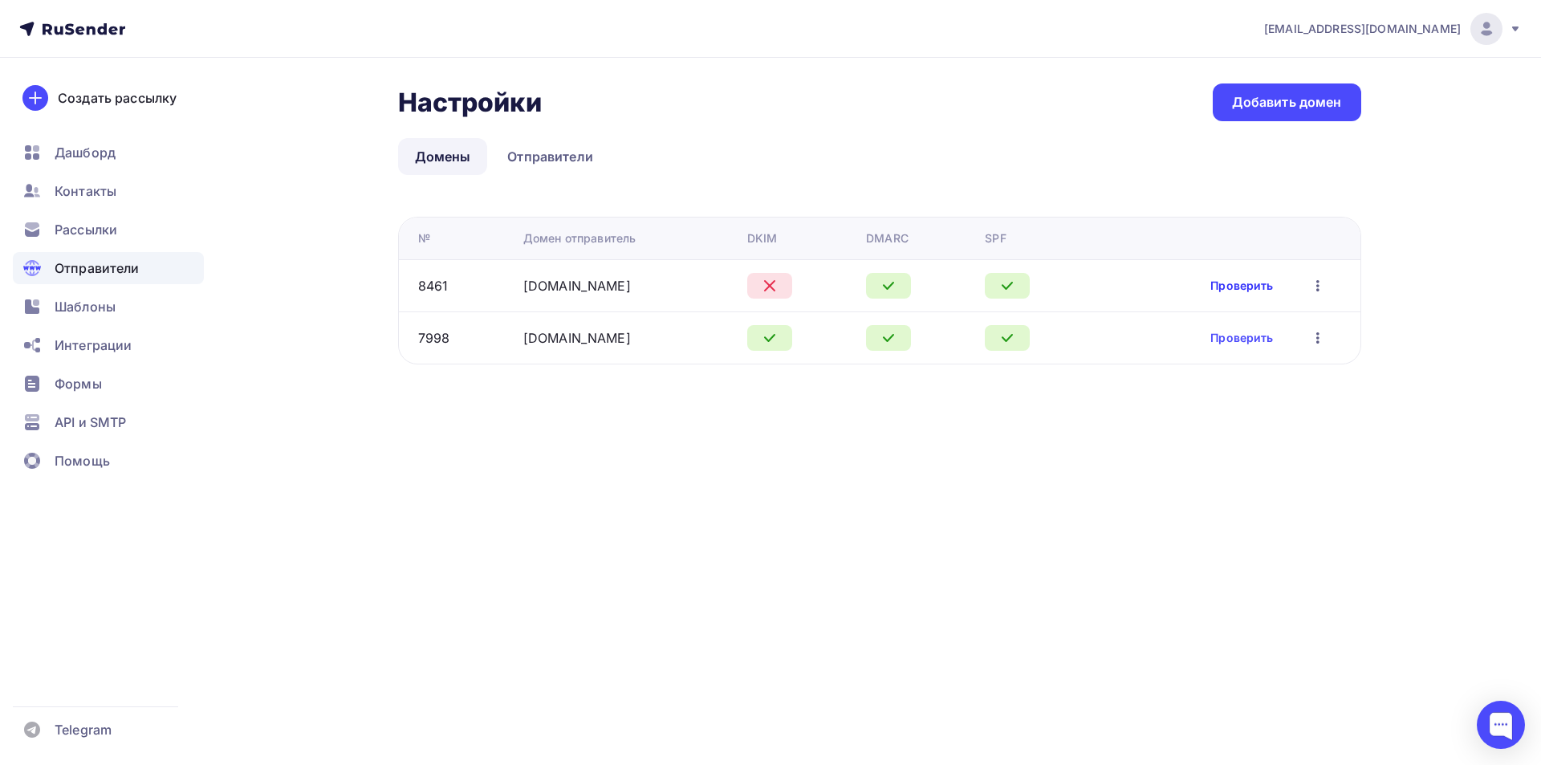
click at [1244, 283] on link "Проверить" at bounding box center [1242, 286] width 63 height 16
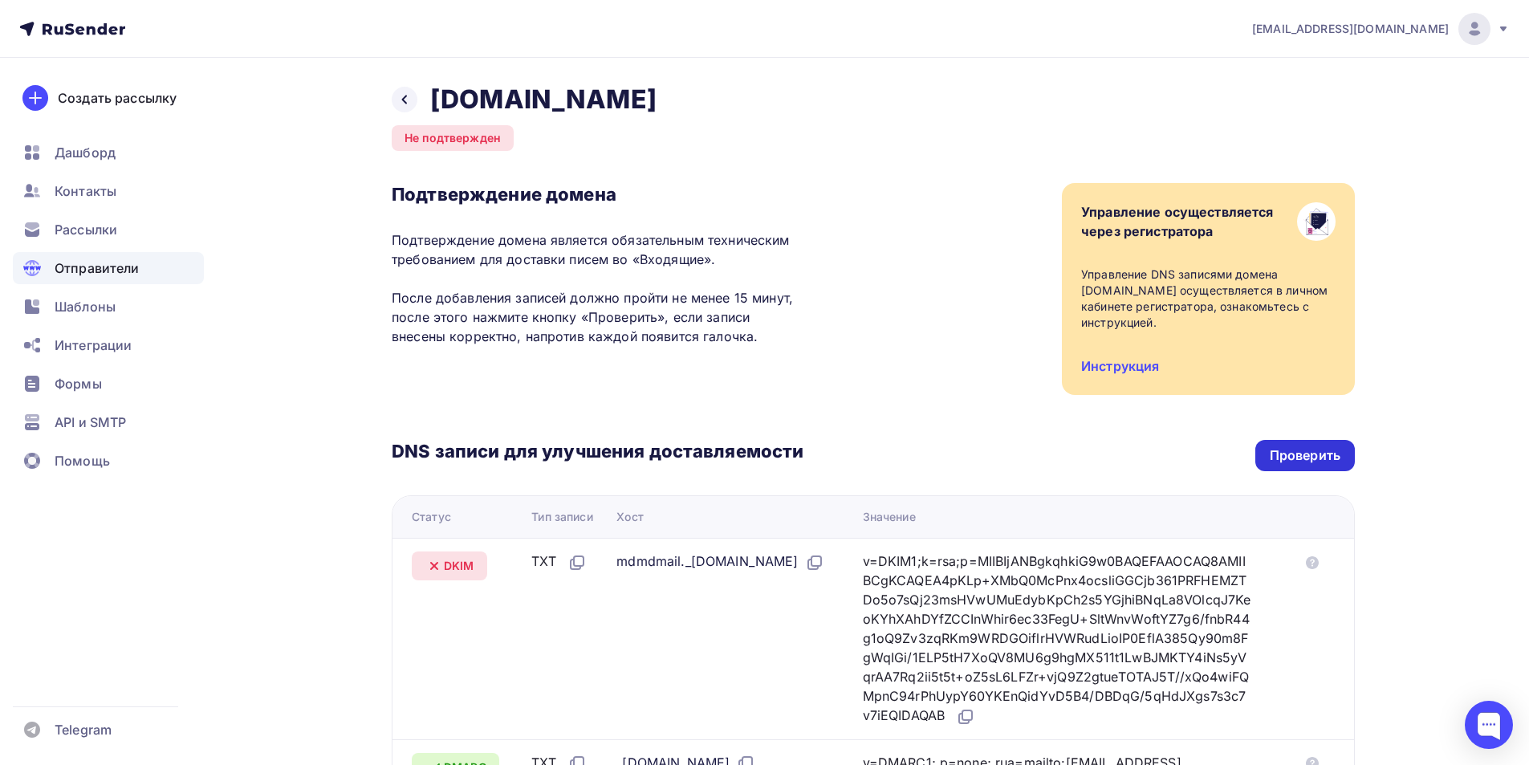
click at [1289, 462] on div "Проверить" at bounding box center [1305, 455] width 71 height 18
